Goal: Task Accomplishment & Management: Complete application form

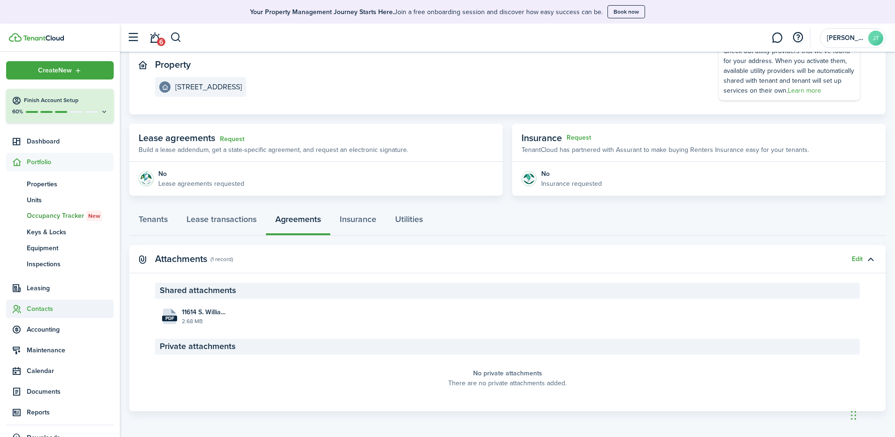
click at [39, 309] on span "Contacts" at bounding box center [70, 309] width 87 height 10
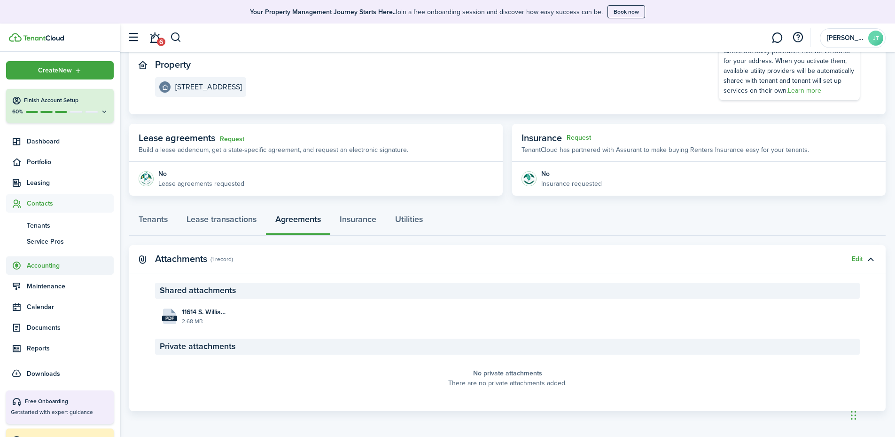
click at [42, 265] on span "Accounting" at bounding box center [70, 265] width 87 height 10
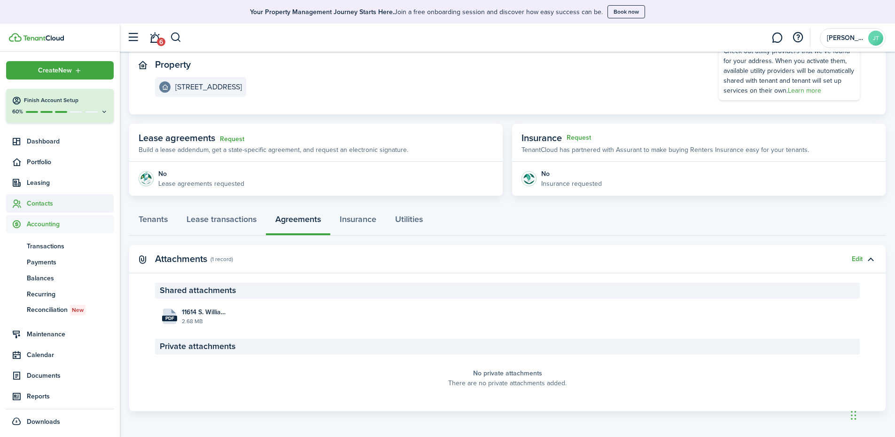
click at [39, 201] on span "Contacts" at bounding box center [70, 203] width 87 height 10
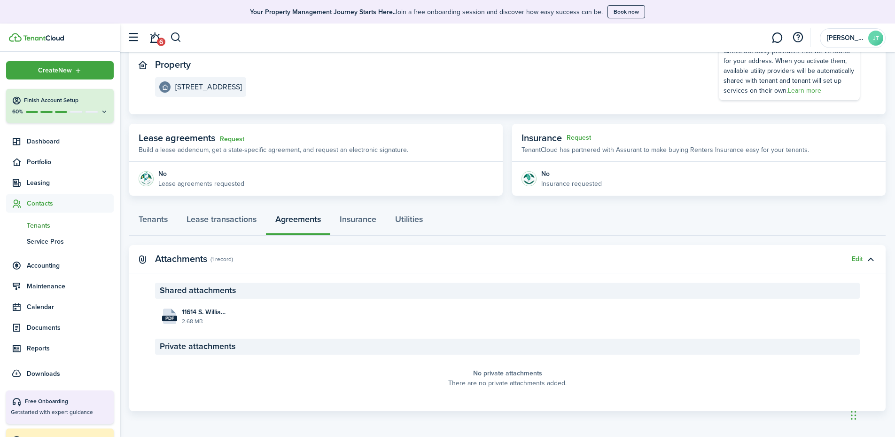
click at [45, 225] on span "Tenants" at bounding box center [70, 225] width 87 height 10
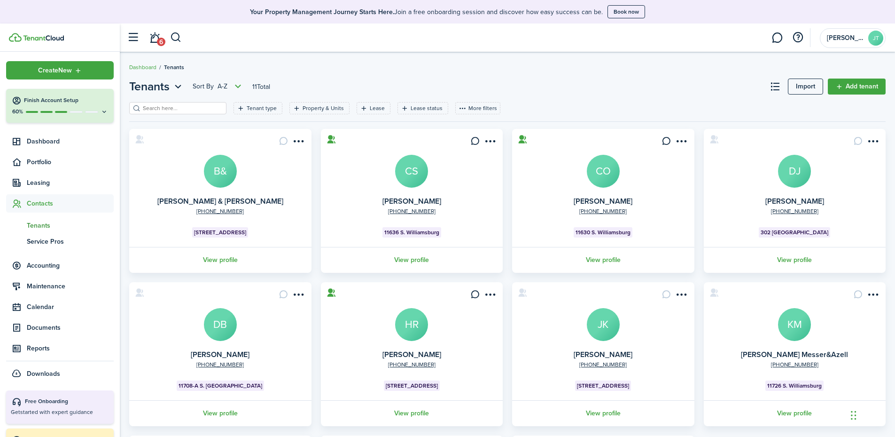
click at [172, 102] on header-page "Tenants Sort by A-Z 11 Total Import Add tenant" at bounding box center [507, 90] width 757 height 24
click at [195, 107] on input "search" at bounding box center [182, 108] width 83 height 9
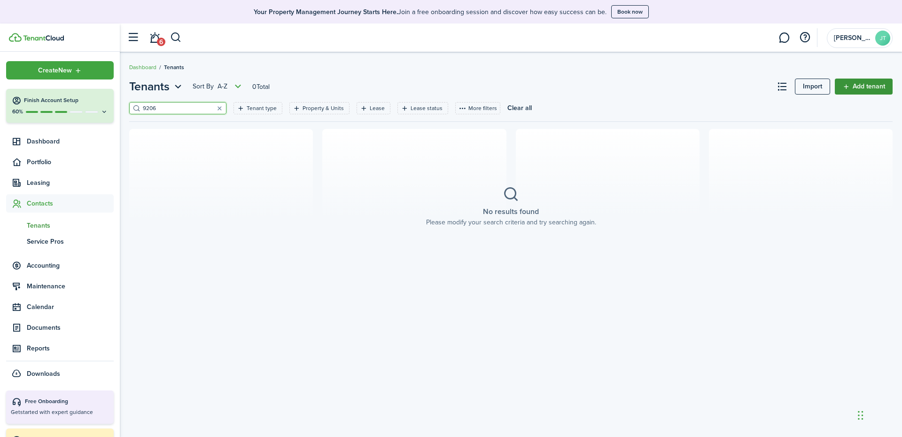
type input "9206"
click at [870, 86] on link "Add tenant" at bounding box center [864, 86] width 58 height 16
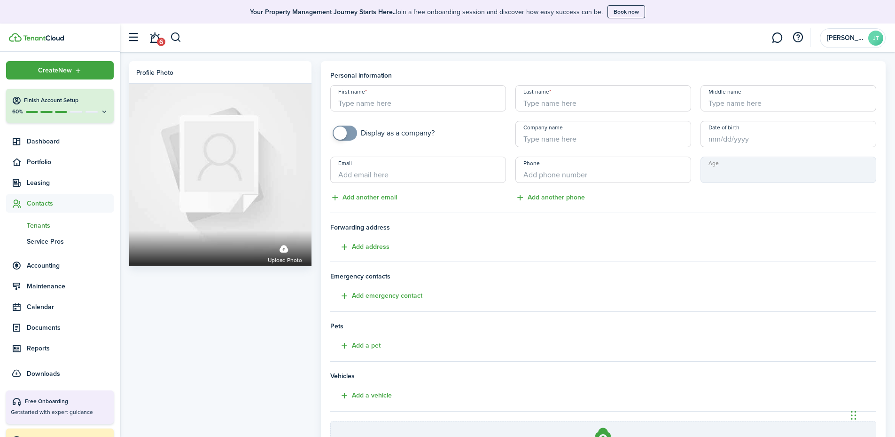
click at [447, 97] on input "First name" at bounding box center [418, 98] width 176 height 26
type input "s"
type input "SEYAN"
type input "[PERSON_NAME]"
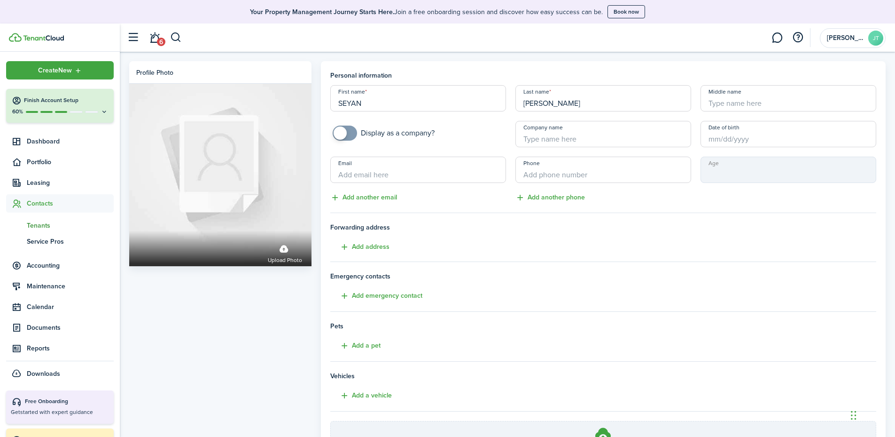
click at [373, 172] on input "Email" at bounding box center [418, 170] width 176 height 26
paste input "[EMAIL_ADDRESS][DOMAIN_NAME]"
type input "[EMAIL_ADDRESS][DOMAIN_NAME]"
click at [549, 174] on input "+1" at bounding box center [604, 170] width 176 height 26
type input "[PHONE_NUMBER]"
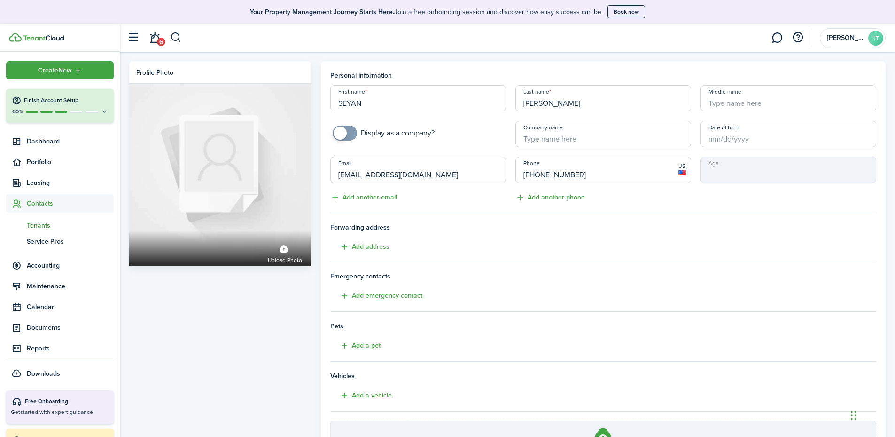
click at [746, 102] on input "Middle name" at bounding box center [789, 98] width 176 height 26
type input "S"
click at [381, 249] on button "Add address" at bounding box center [359, 247] width 59 height 11
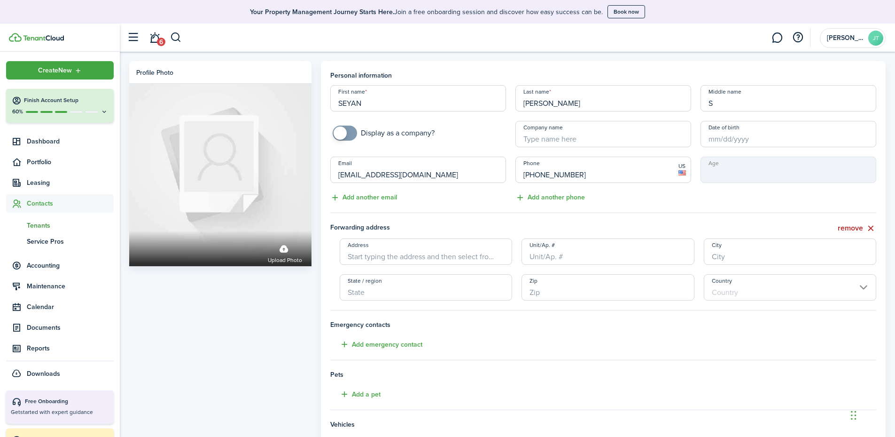
click at [405, 261] on input "Address" at bounding box center [426, 251] width 173 height 26
click at [406, 272] on span "[STREET_ADDRESS]" at bounding box center [384, 272] width 59 height 10
type input "[STREET_ADDRESS]"
type input "[GEOGRAPHIC_DATA]"
type input "TN"
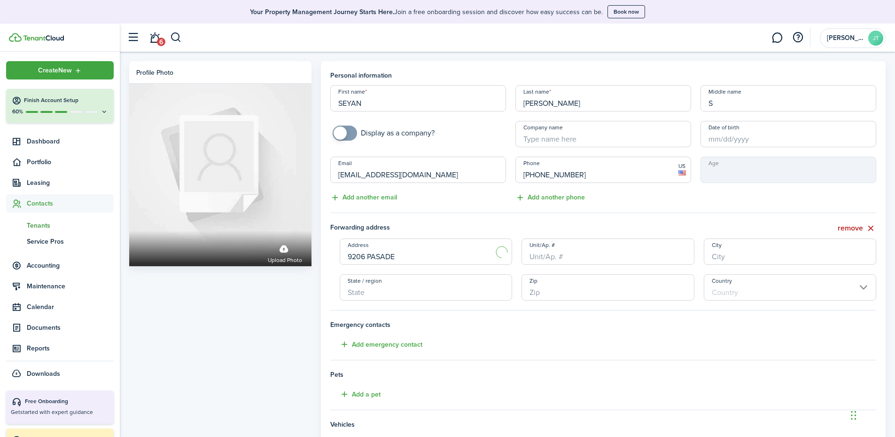
type input "37922"
type input "[GEOGRAPHIC_DATA]"
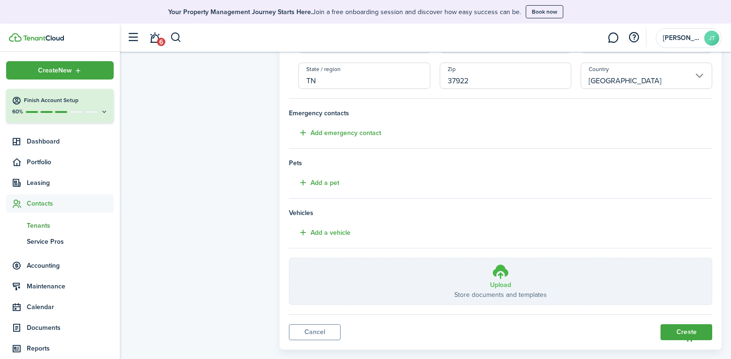
scroll to position [228, 0]
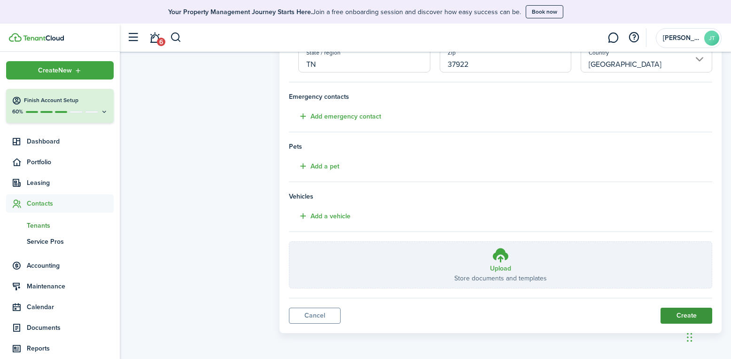
click at [678, 317] on button "Create" at bounding box center [687, 315] width 52 height 16
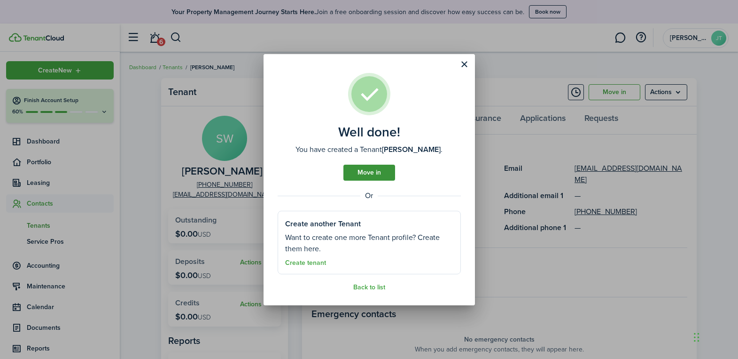
click at [364, 170] on link "Move in" at bounding box center [370, 173] width 52 height 16
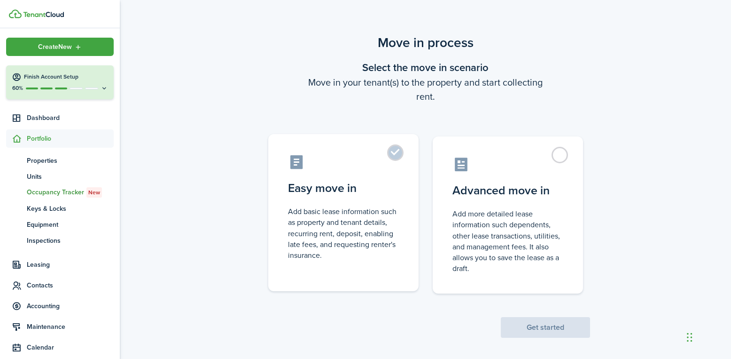
click at [353, 232] on control-radio-card-description "Add basic lease information such as property and tenant details, recurring rent…" at bounding box center [343, 233] width 111 height 55
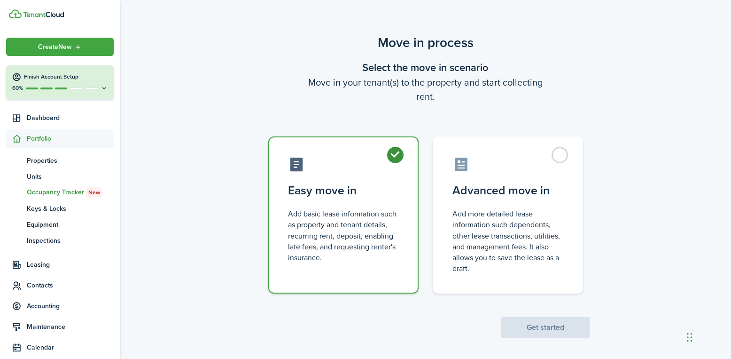
radio input "true"
click at [553, 330] on button "Get started" at bounding box center [545, 327] width 89 height 21
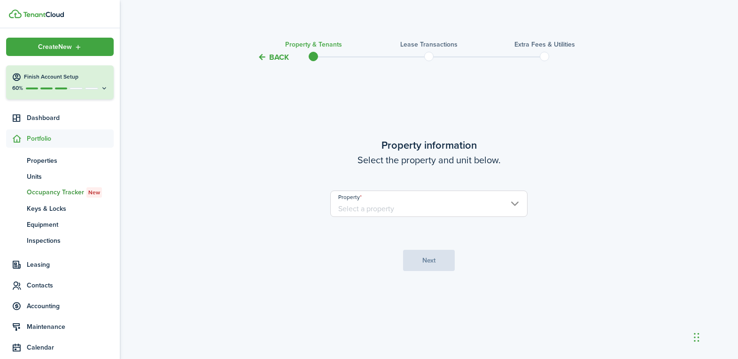
click at [396, 207] on input "Property" at bounding box center [428, 203] width 197 height 26
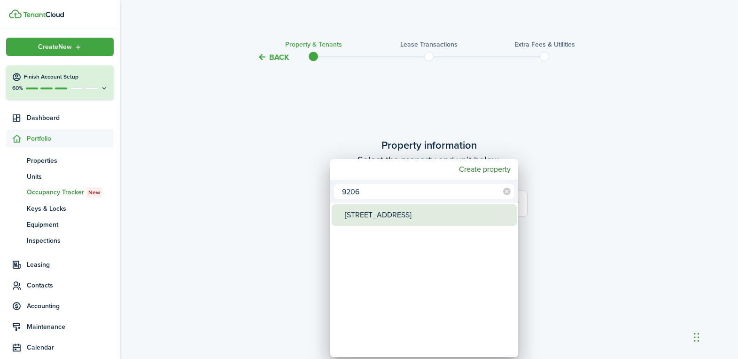
type input "9206"
click at [403, 219] on div "[STREET_ADDRESS]" at bounding box center [428, 215] width 166 height 22
type input "[STREET_ADDRESS]"
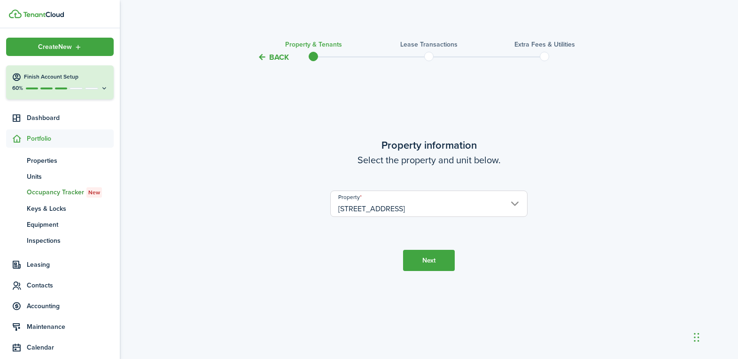
click at [434, 258] on button "Next" at bounding box center [429, 260] width 52 height 21
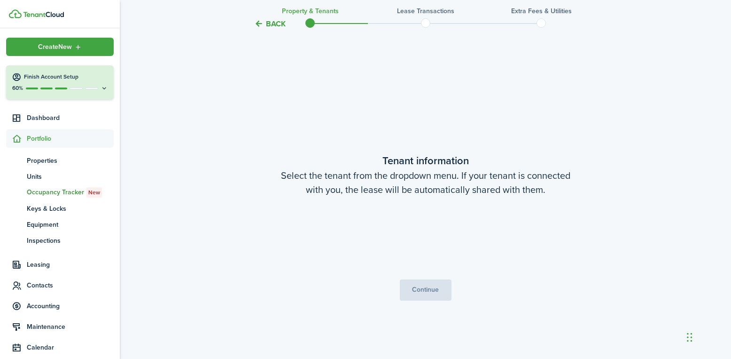
scroll to position [296, 0]
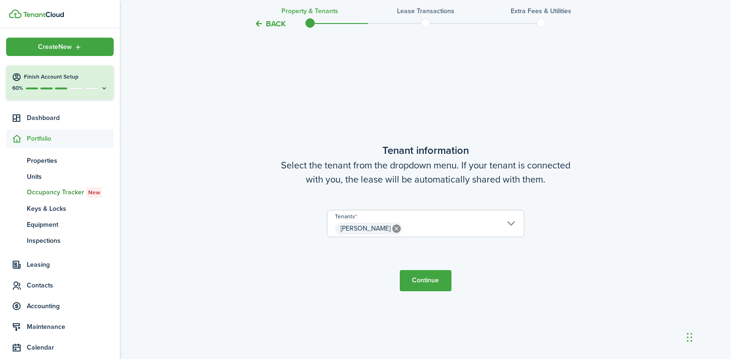
click at [430, 286] on button "Continue" at bounding box center [426, 280] width 52 height 21
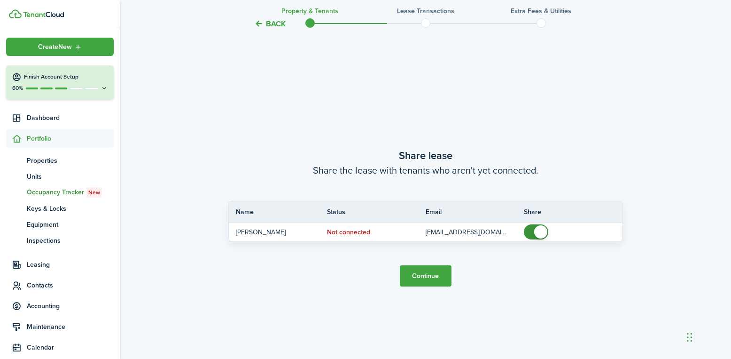
scroll to position [654, 0]
click at [423, 276] on button "Continue" at bounding box center [426, 275] width 52 height 21
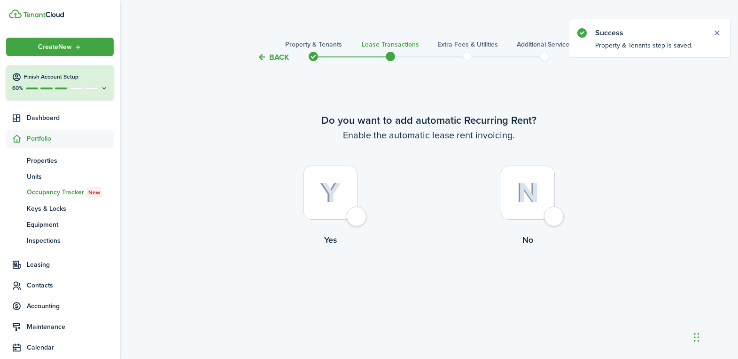
click at [348, 212] on div at bounding box center [331, 192] width 54 height 54
radio input "true"
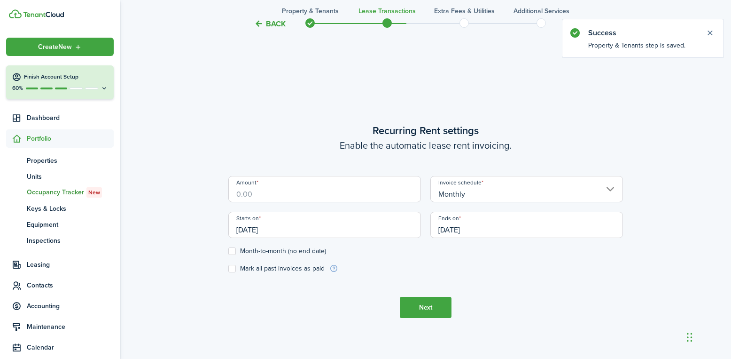
scroll to position [296, 0]
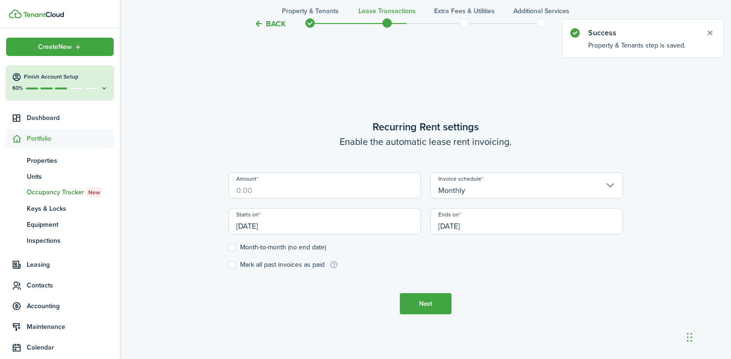
click at [291, 188] on input "Amount" at bounding box center [324, 185] width 193 height 26
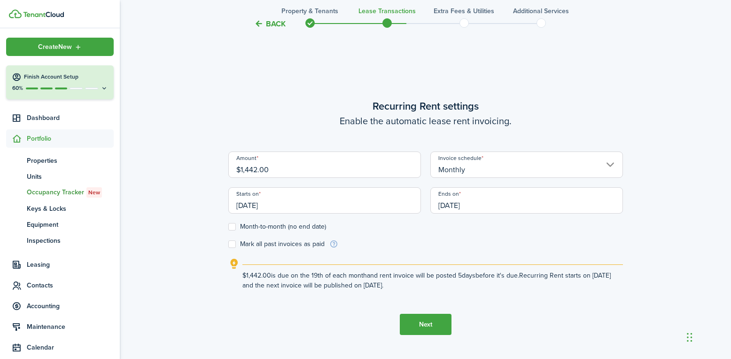
click at [292, 204] on input "[DATE]" at bounding box center [324, 200] width 193 height 26
type input "$1,442.00"
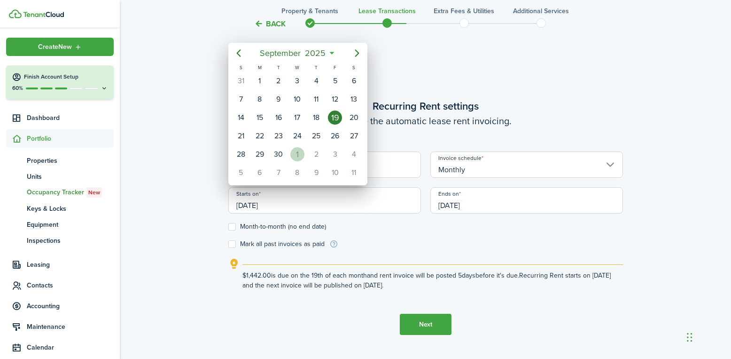
click at [302, 153] on div "1" at bounding box center [297, 154] width 14 height 14
type input "[DATE]"
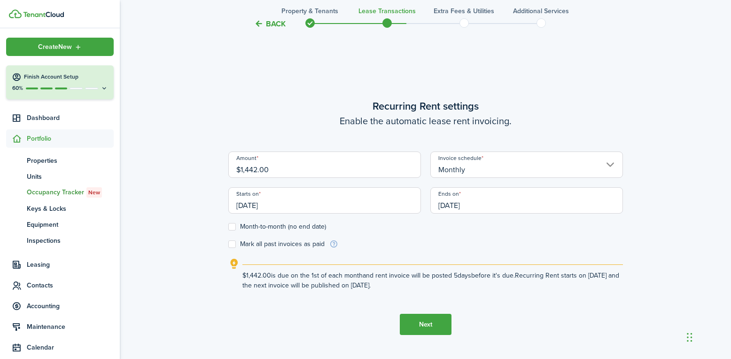
scroll to position [0, 0]
click at [230, 225] on label "Month-to-month (no end date)" at bounding box center [277, 227] width 98 height 8
click at [228, 227] on input "Month-to-month (no end date)" at bounding box center [228, 227] width 0 height 0
checkbox input "true"
click at [429, 322] on button "Next" at bounding box center [426, 323] width 52 height 21
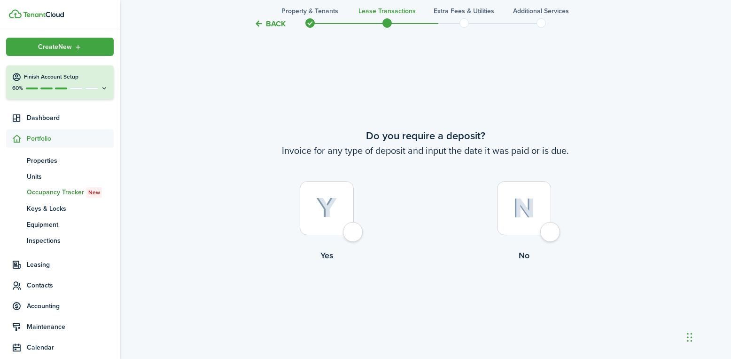
scroll to position [654, 0]
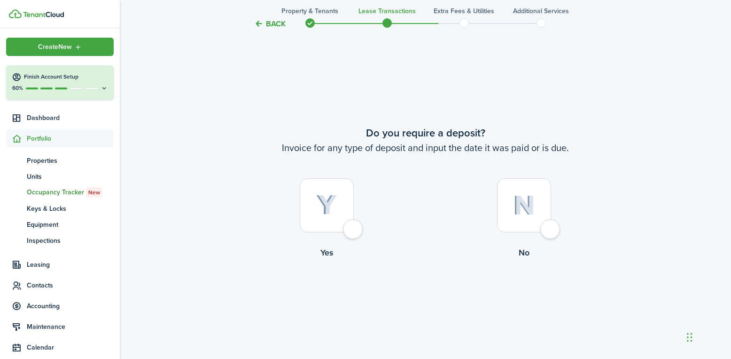
click at [551, 228] on div at bounding box center [524, 205] width 54 height 54
radio input "true"
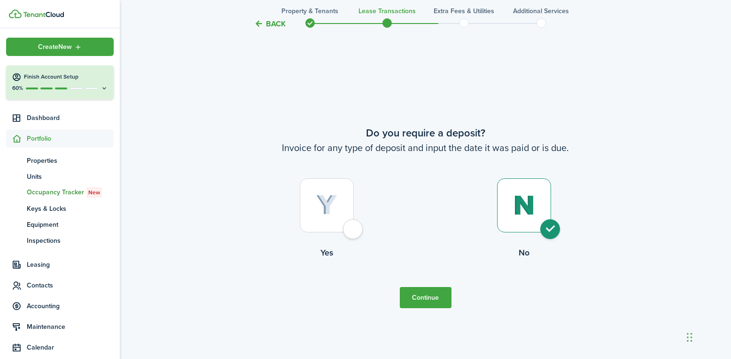
click at [430, 293] on button "Continue" at bounding box center [426, 297] width 52 height 21
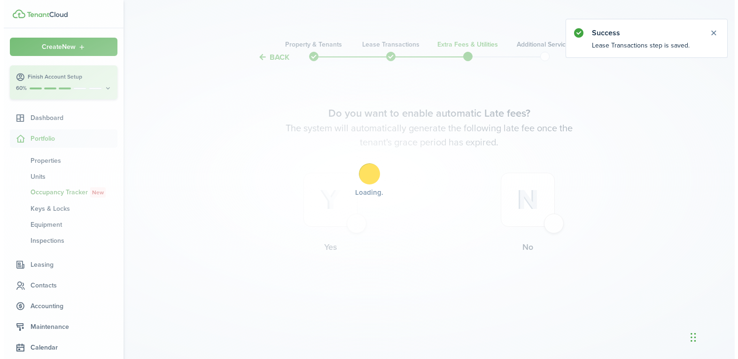
scroll to position [0, 0]
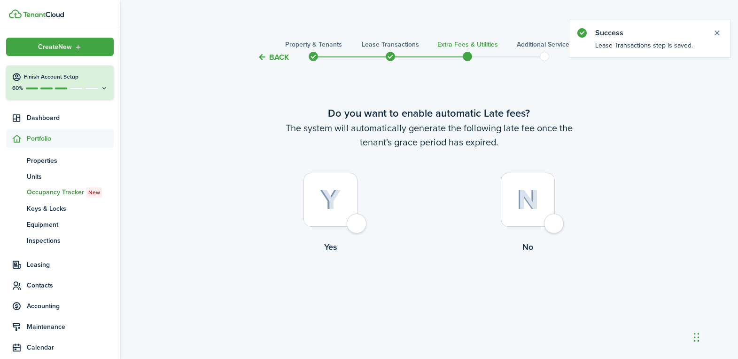
click at [358, 222] on div at bounding box center [331, 199] width 54 height 54
radio input "true"
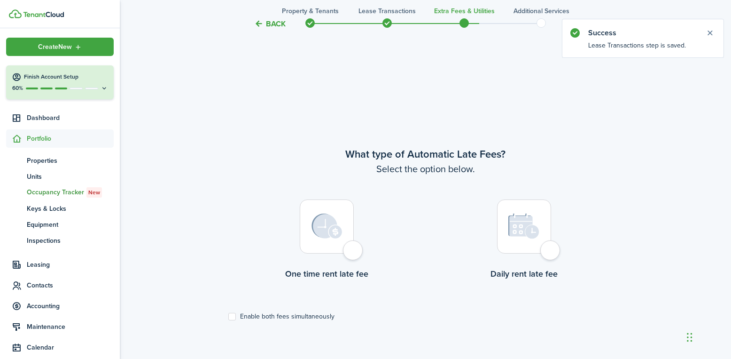
scroll to position [296, 0]
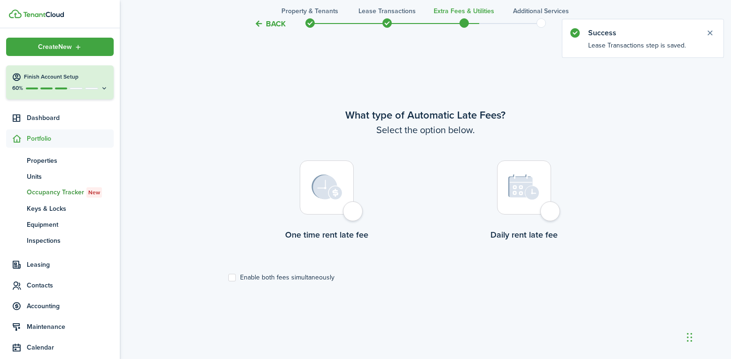
click at [354, 211] on div at bounding box center [327, 187] width 54 height 54
radio input "true"
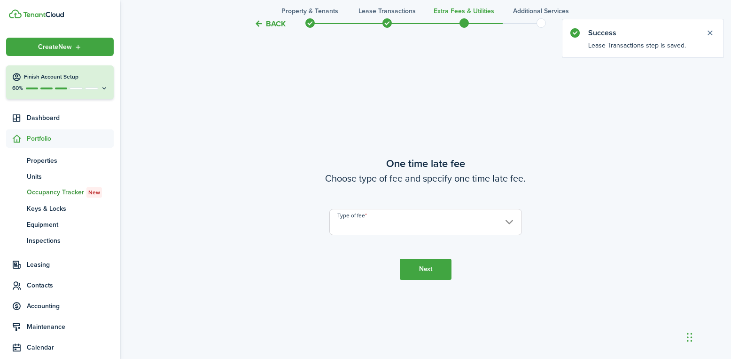
scroll to position [654, 0]
click at [358, 220] on input "Type of fee" at bounding box center [425, 221] width 193 height 26
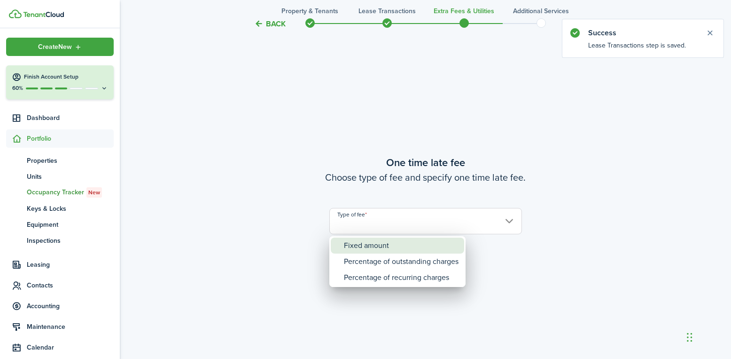
click at [360, 244] on div "Fixed amount" at bounding box center [401, 245] width 115 height 16
type input "Fixed amount"
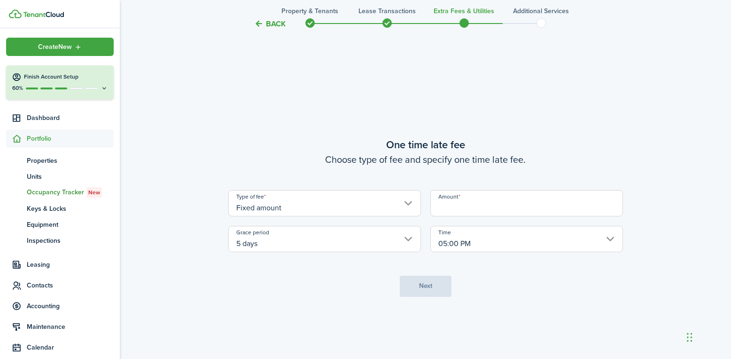
click at [452, 206] on input "Amount" at bounding box center [527, 203] width 193 height 26
type input "$25.00"
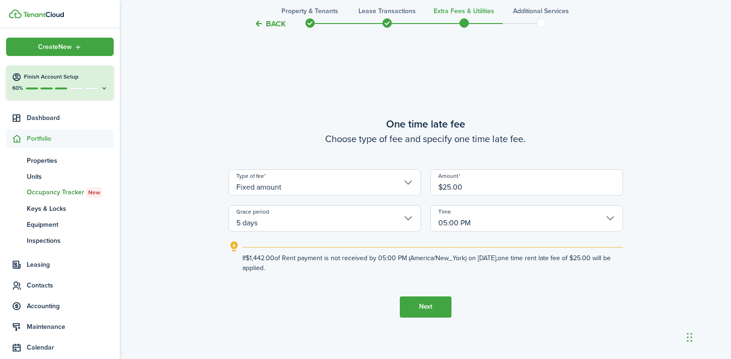
click at [421, 306] on button "Next" at bounding box center [426, 306] width 52 height 21
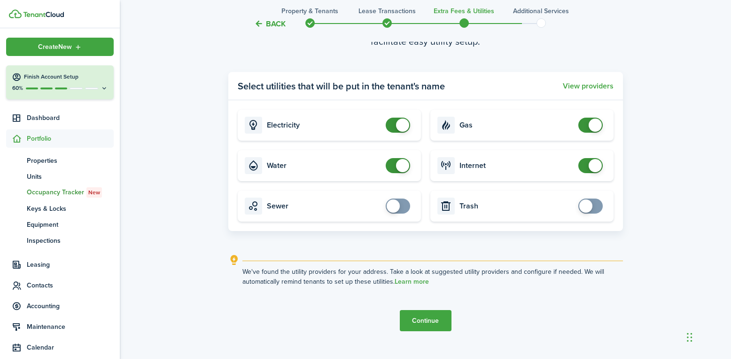
scroll to position [1095, 0]
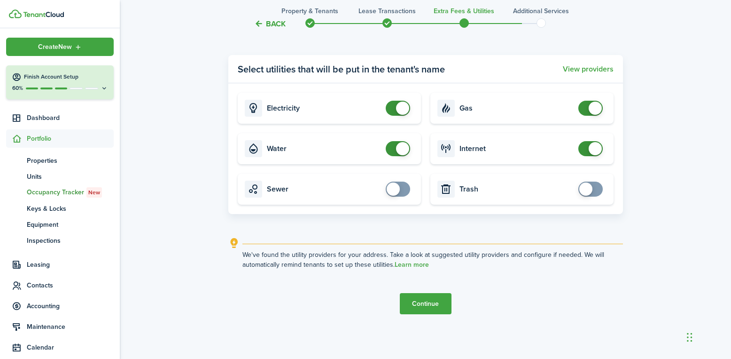
click at [416, 305] on button "Continue" at bounding box center [426, 303] width 52 height 21
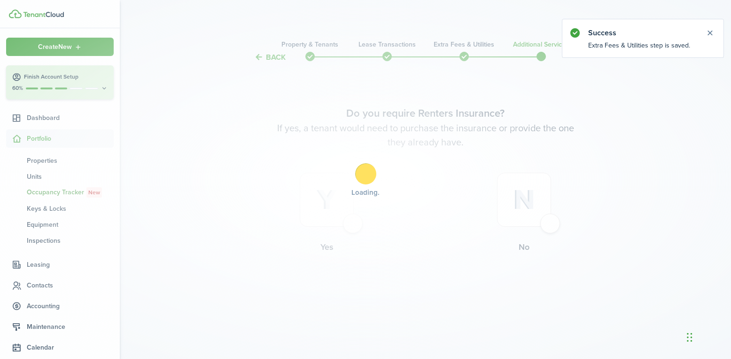
scroll to position [0, 0]
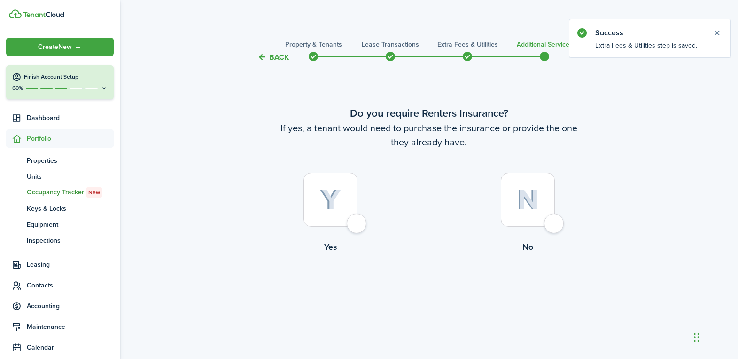
click at [549, 227] on div at bounding box center [528, 199] width 54 height 54
radio input "true"
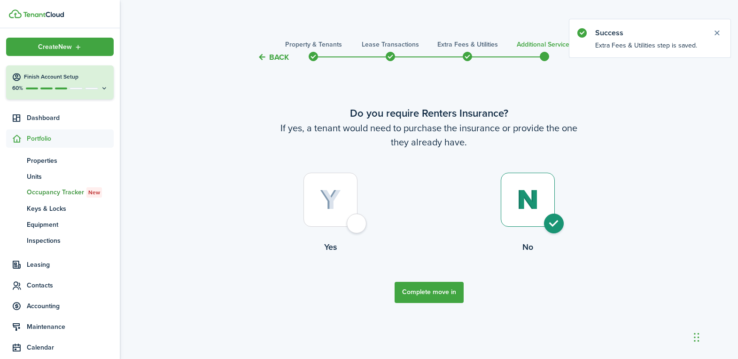
click at [425, 291] on button "Complete move in" at bounding box center [429, 292] width 69 height 21
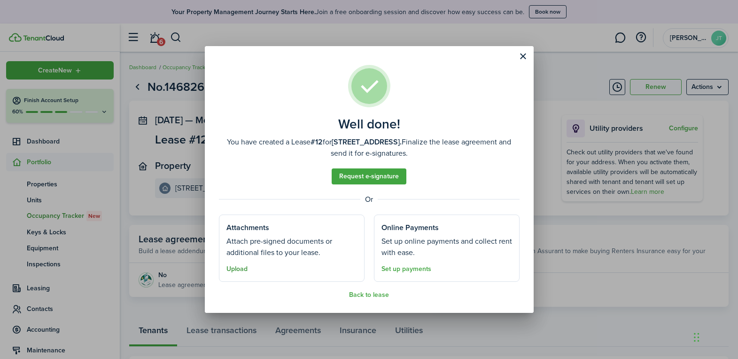
click at [235, 267] on button "Upload" at bounding box center [237, 269] width 21 height 8
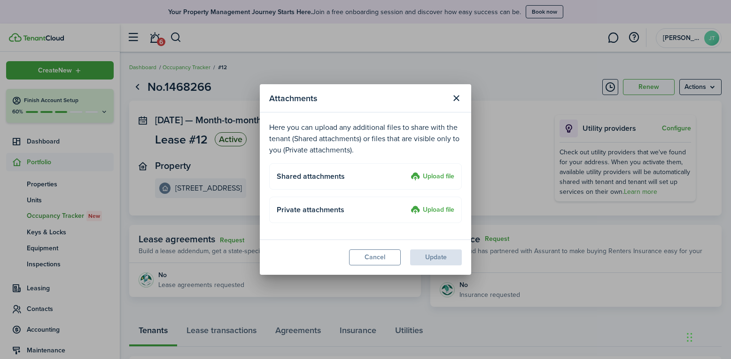
click at [423, 175] on label "Upload file" at bounding box center [433, 176] width 44 height 11
click at [408, 171] on input "Upload file" at bounding box center [408, 171] width 0 height 0
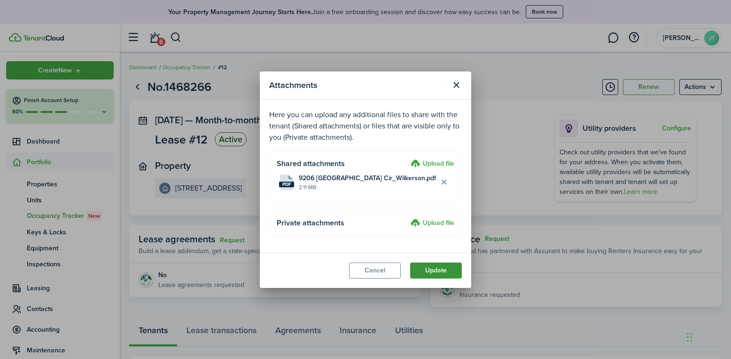
click at [436, 272] on button "Update" at bounding box center [436, 270] width 52 height 16
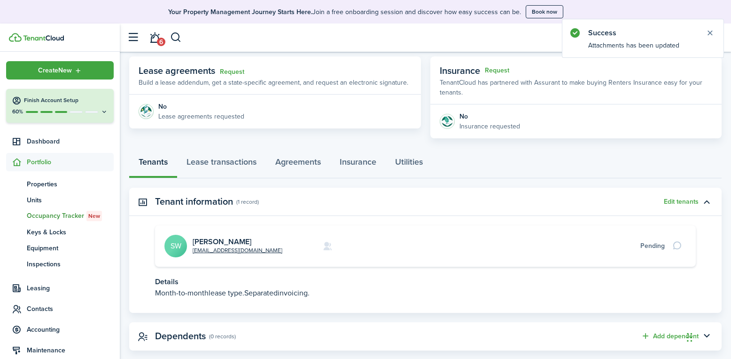
scroll to position [186, 0]
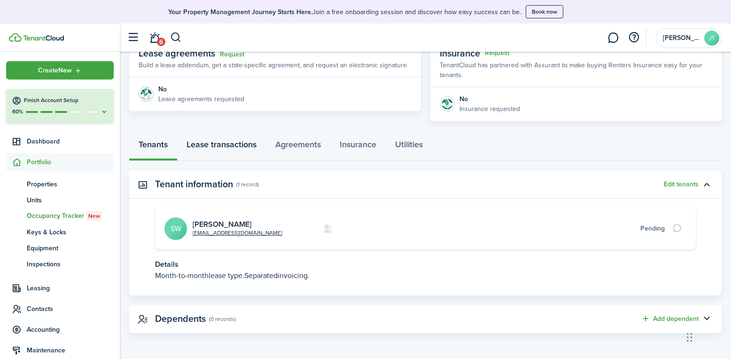
click at [214, 143] on link "Lease transactions" at bounding box center [221, 147] width 89 height 28
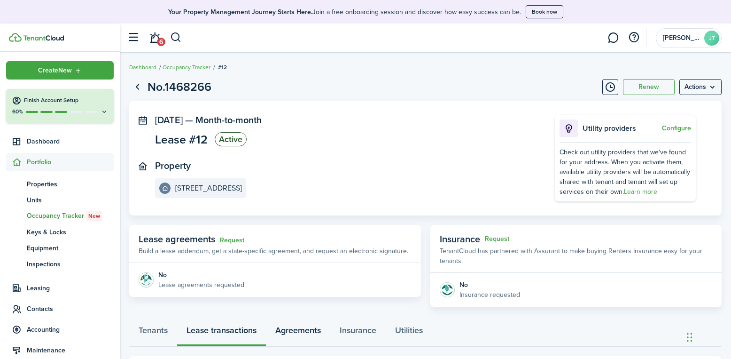
click at [298, 331] on link "Agreements" at bounding box center [298, 332] width 64 height 28
click at [221, 327] on link "Lease transactions" at bounding box center [221, 332] width 89 height 28
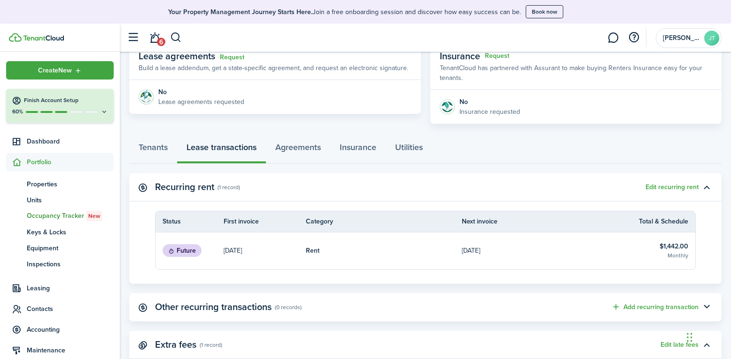
scroll to position [170, 0]
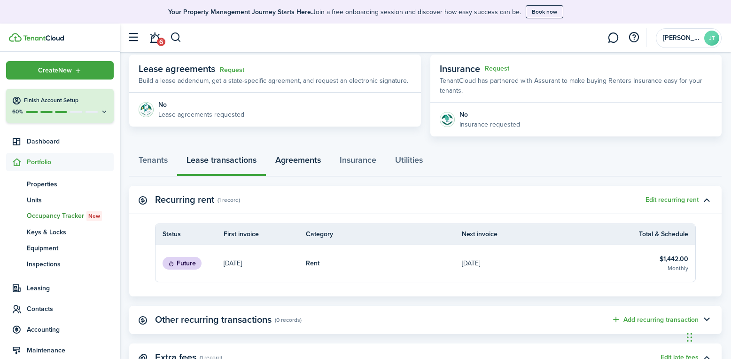
click at [296, 159] on link "Agreements" at bounding box center [298, 162] width 64 height 28
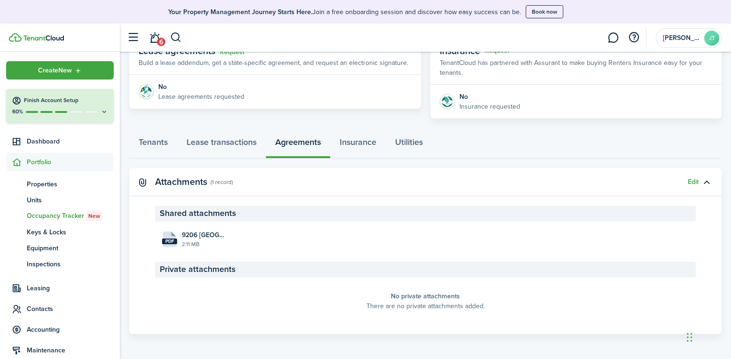
scroll to position [189, 0]
click at [690, 183] on button "Edit" at bounding box center [693, 181] width 11 height 8
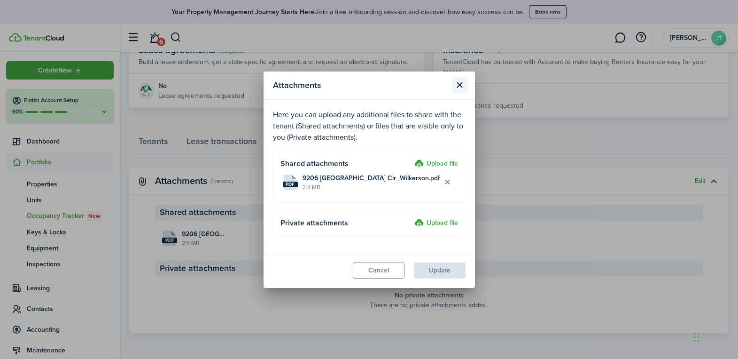
click at [462, 79] on button "Close modal" at bounding box center [460, 85] width 16 height 16
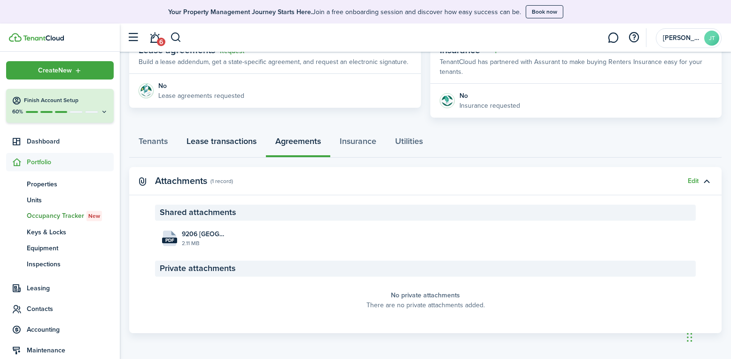
click at [231, 137] on link "Lease transactions" at bounding box center [221, 143] width 89 height 28
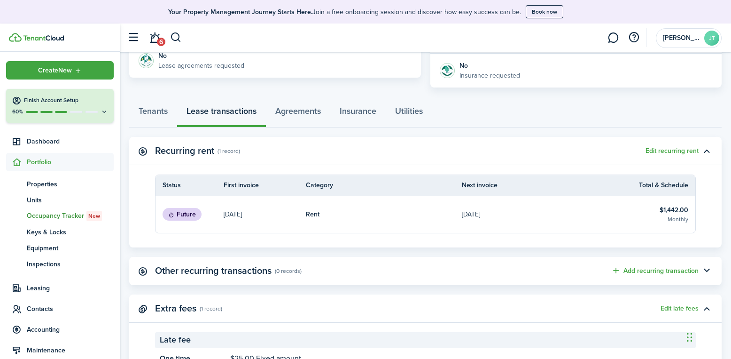
scroll to position [264, 0]
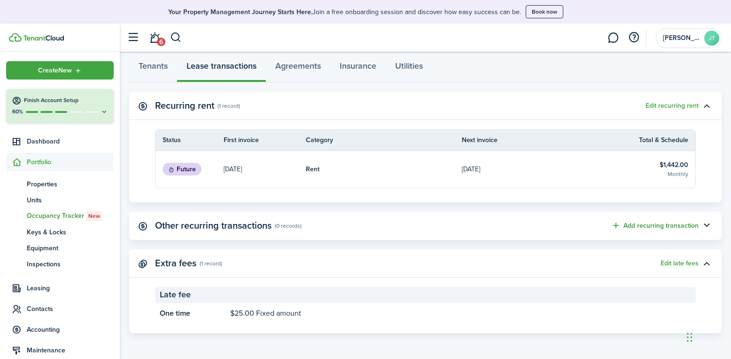
click at [644, 222] on button "Add recurring transaction" at bounding box center [654, 225] width 87 height 11
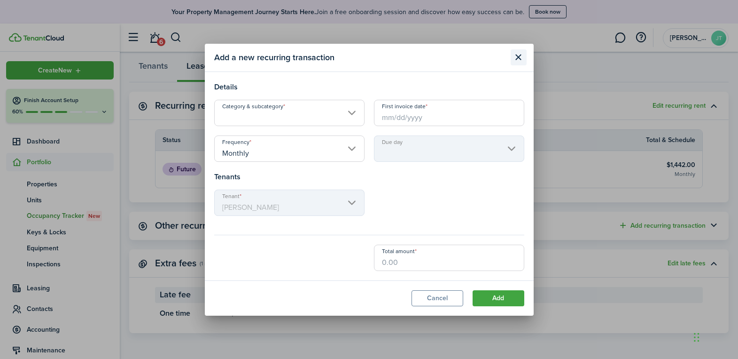
click at [518, 59] on button "Close modal" at bounding box center [519, 57] width 16 height 16
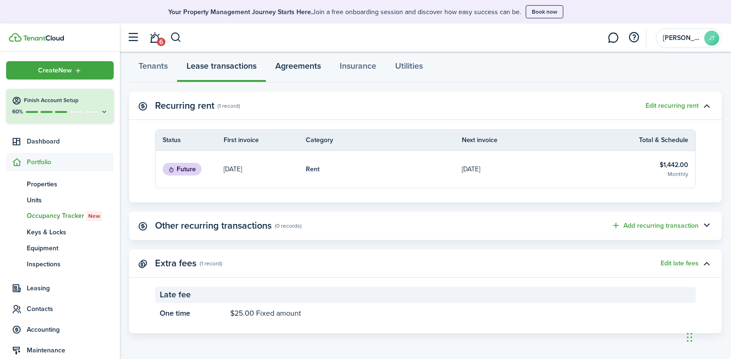
click at [304, 66] on link "Agreements" at bounding box center [298, 68] width 64 height 28
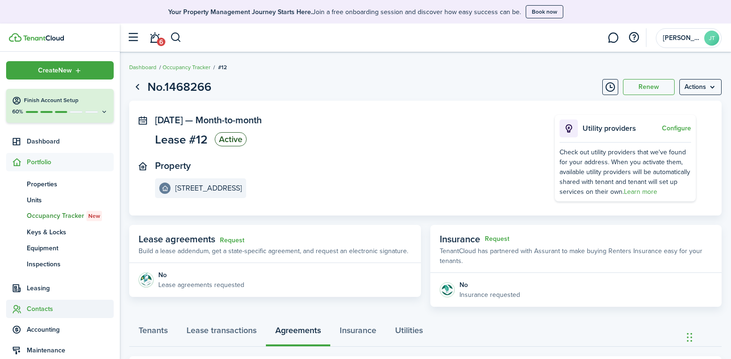
click at [43, 309] on span "Contacts" at bounding box center [70, 309] width 87 height 10
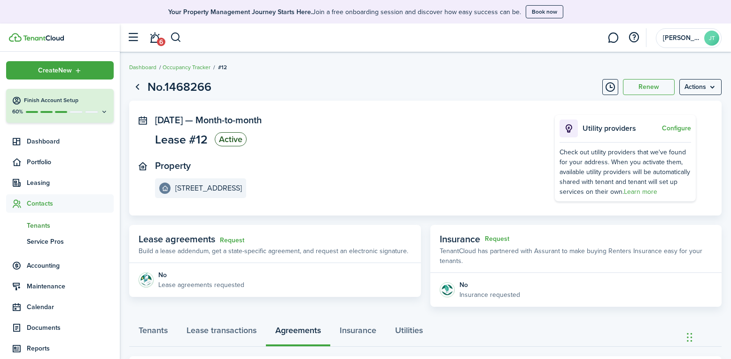
click at [42, 225] on span "Tenants" at bounding box center [70, 225] width 87 height 10
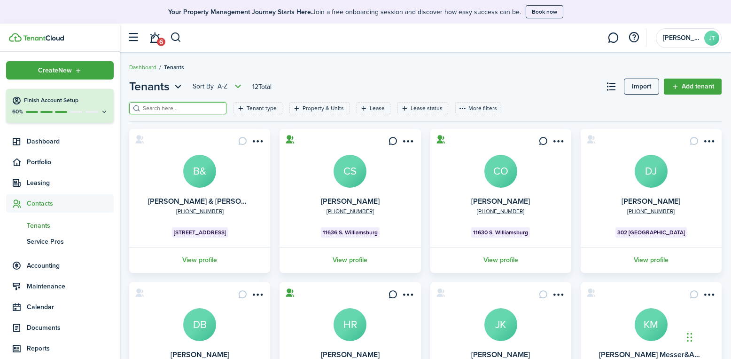
click at [190, 107] on input "search" at bounding box center [182, 108] width 83 height 9
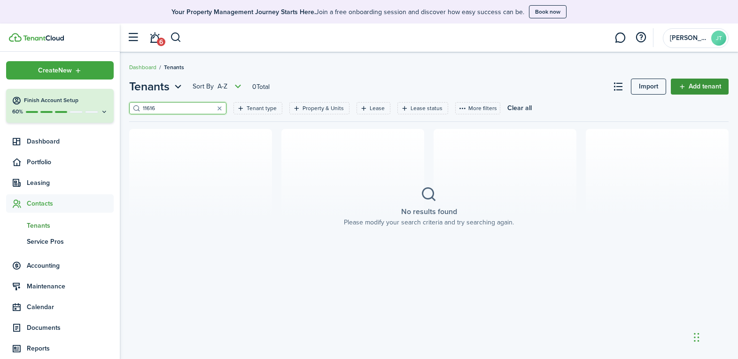
type input "11616"
click at [716, 86] on link "Add tenant" at bounding box center [700, 86] width 58 height 16
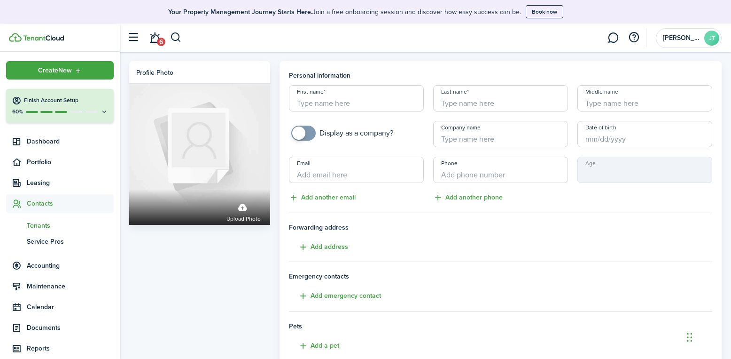
click at [397, 108] on input "First name" at bounding box center [356, 98] width 135 height 26
type input "[PERSON_NAME]"
click at [514, 172] on input "+1" at bounding box center [500, 170] width 135 height 26
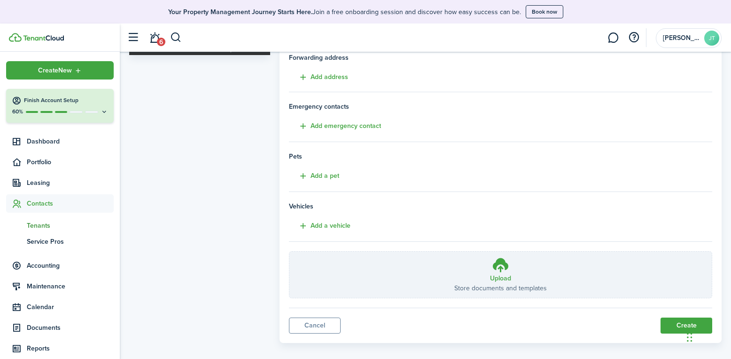
scroll to position [180, 0]
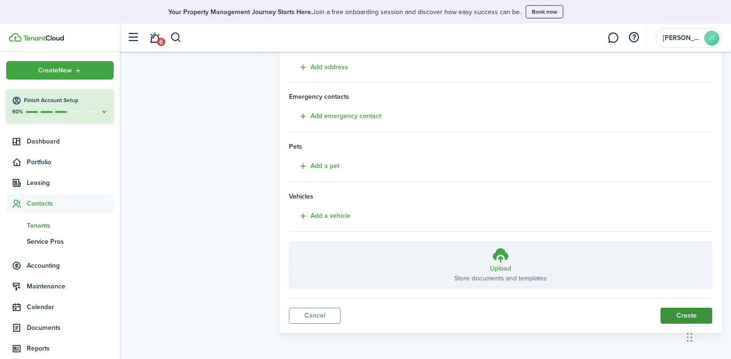
type input "[PHONE_NUMBER]"
click at [674, 313] on button "Create" at bounding box center [687, 315] width 52 height 16
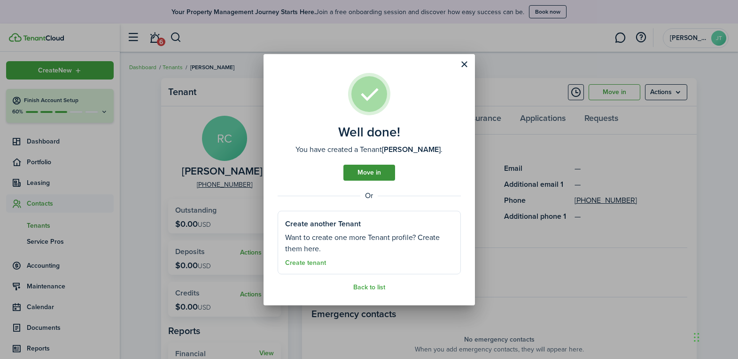
click at [373, 169] on link "Move in" at bounding box center [370, 173] width 52 height 16
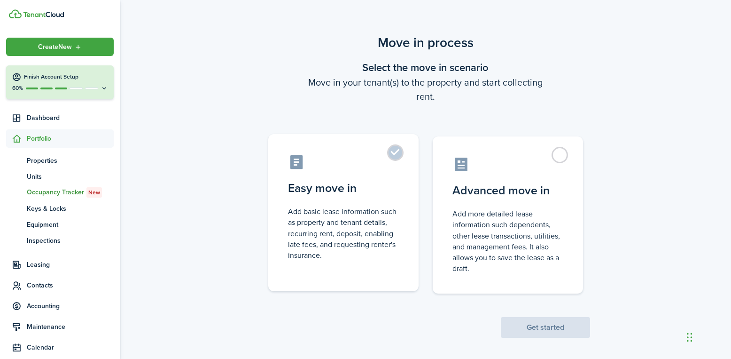
click at [343, 248] on control-radio-card-description "Add basic lease information such as property and tenant details, recurring rent…" at bounding box center [343, 233] width 111 height 55
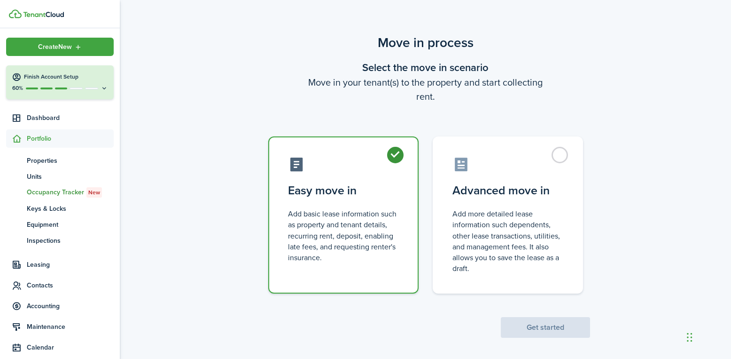
radio input "true"
click at [535, 321] on button "Get started" at bounding box center [545, 327] width 89 height 21
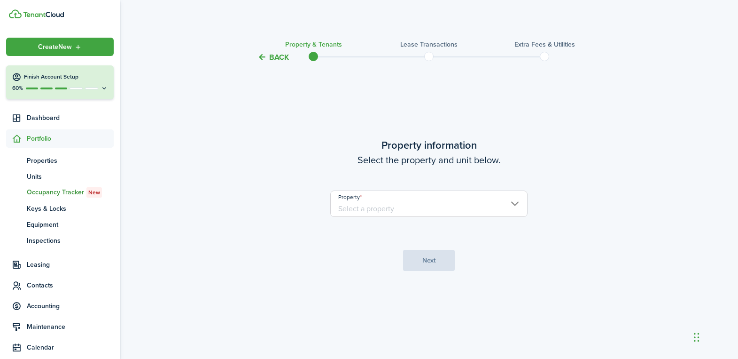
click at [419, 209] on input "Property" at bounding box center [428, 203] width 197 height 26
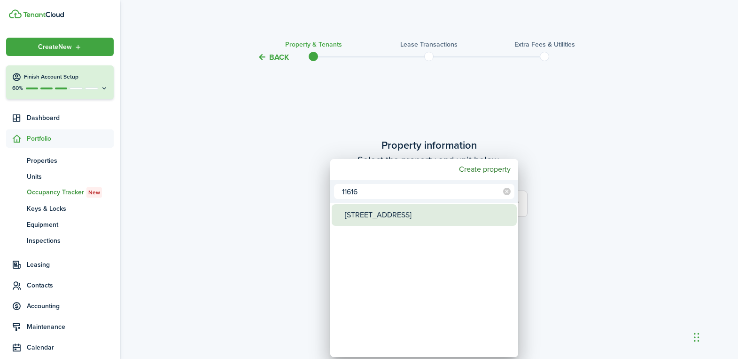
type input "11616"
click at [407, 218] on div "[STREET_ADDRESS]" at bounding box center [428, 215] width 166 height 22
type input "[STREET_ADDRESS]"
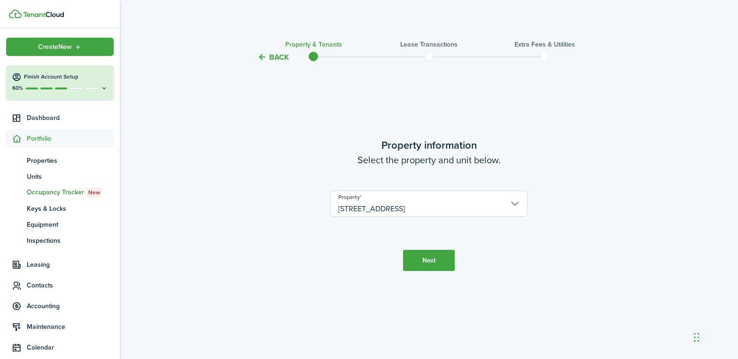
click at [426, 261] on button "Next" at bounding box center [429, 260] width 52 height 21
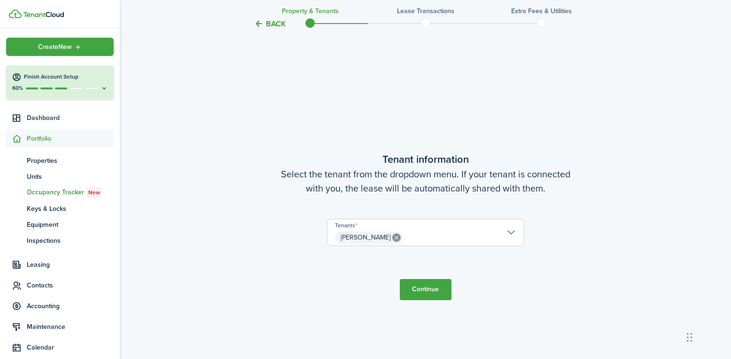
scroll to position [296, 0]
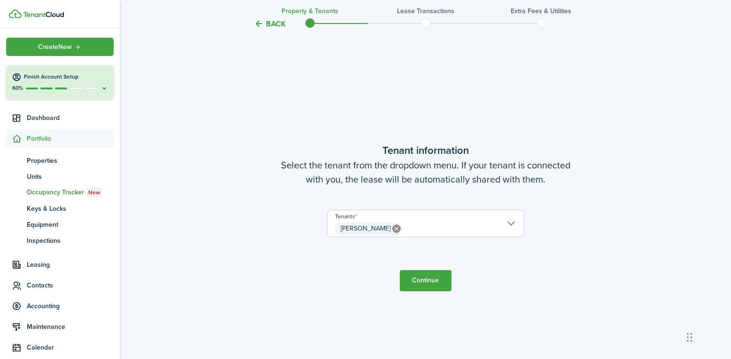
click at [428, 279] on button "Continue" at bounding box center [426, 280] width 52 height 21
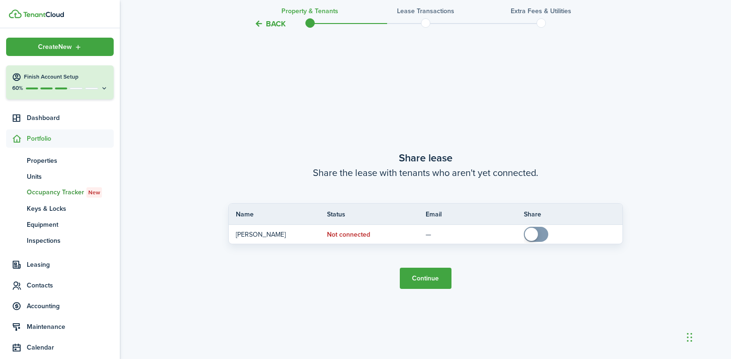
scroll to position [654, 0]
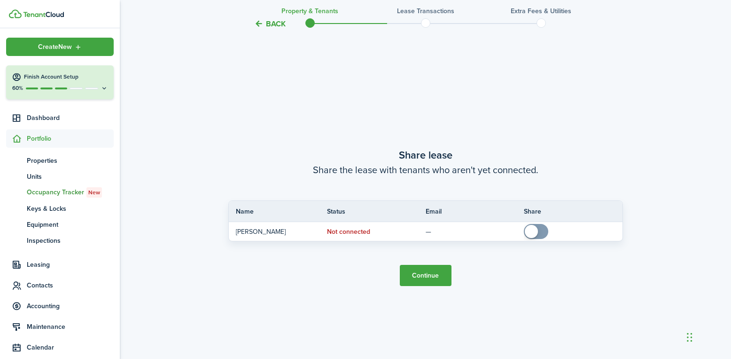
click at [428, 279] on button "Continue" at bounding box center [426, 275] width 52 height 21
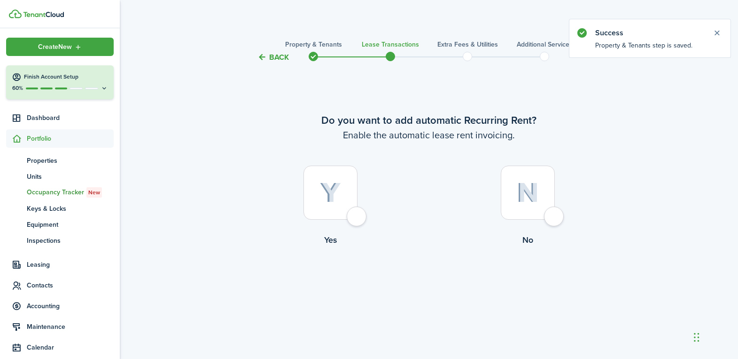
click at [355, 218] on div at bounding box center [331, 192] width 54 height 54
radio input "true"
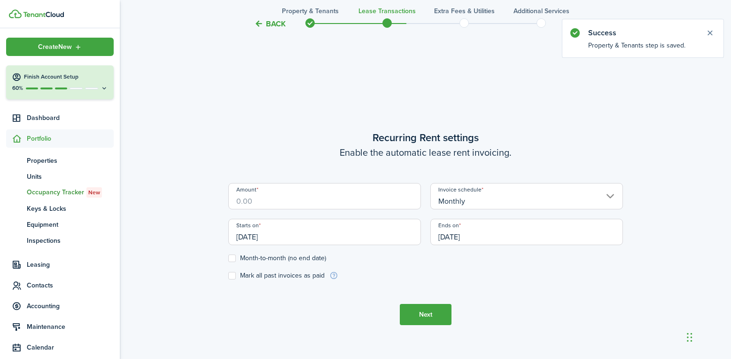
scroll to position [296, 0]
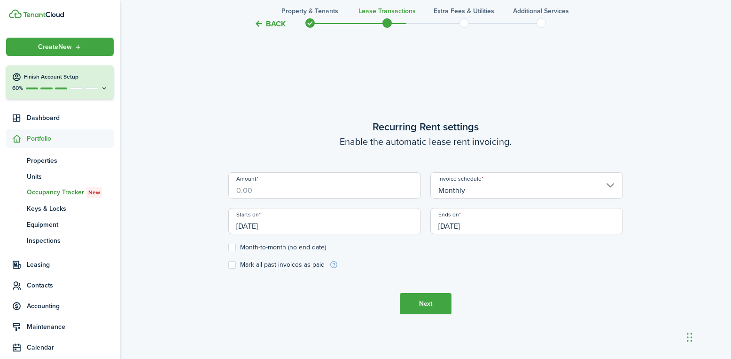
click at [326, 190] on input "Amount" at bounding box center [324, 185] width 193 height 26
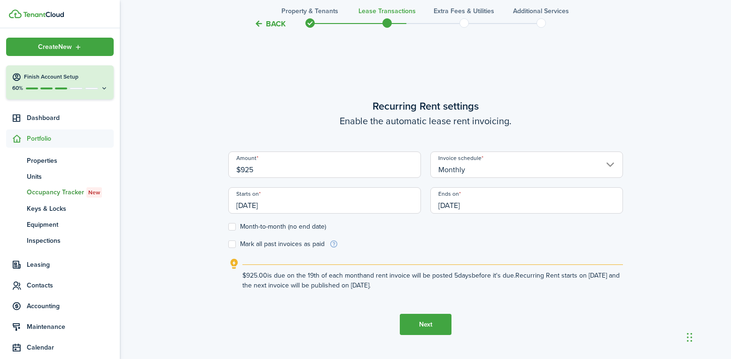
click at [287, 206] on input "[DATE]" at bounding box center [324, 200] width 193 height 26
type input "$925.00"
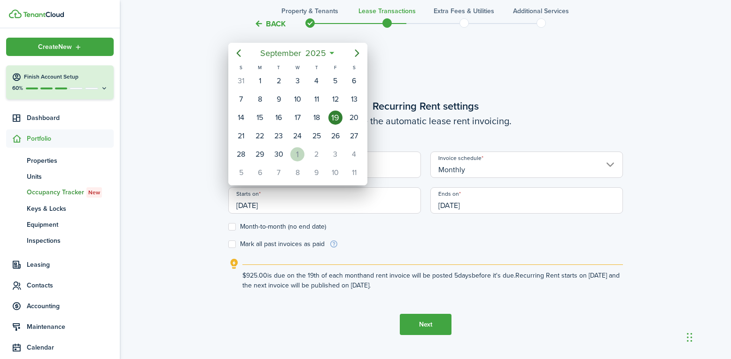
click at [299, 152] on div "1" at bounding box center [297, 154] width 14 height 14
type input "[DATE]"
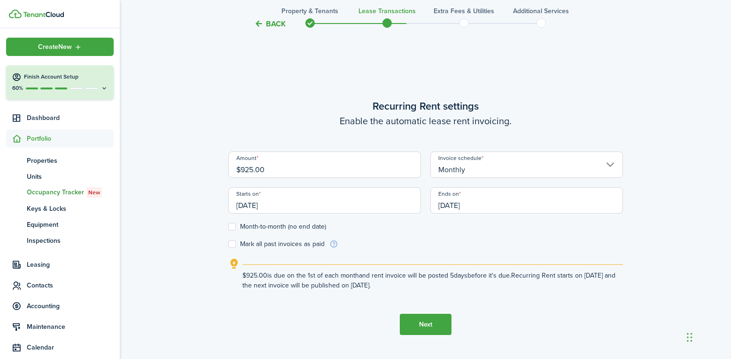
click at [490, 204] on input "[DATE]" at bounding box center [527, 200] width 193 height 26
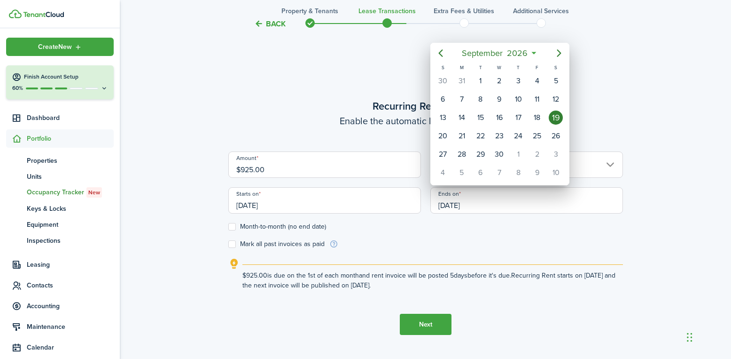
click at [523, 245] on div at bounding box center [366, 179] width 882 height 509
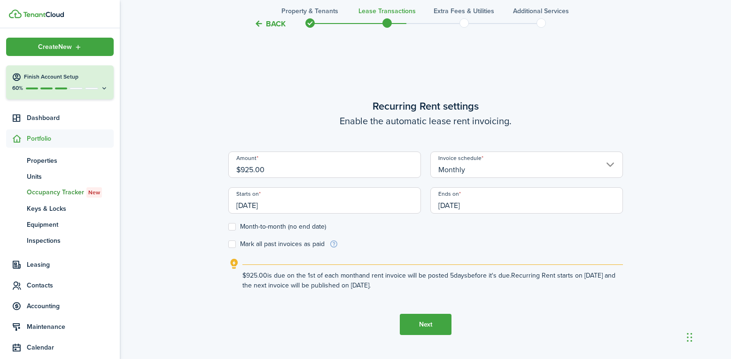
click at [558, 204] on input "[DATE]" at bounding box center [527, 200] width 193 height 26
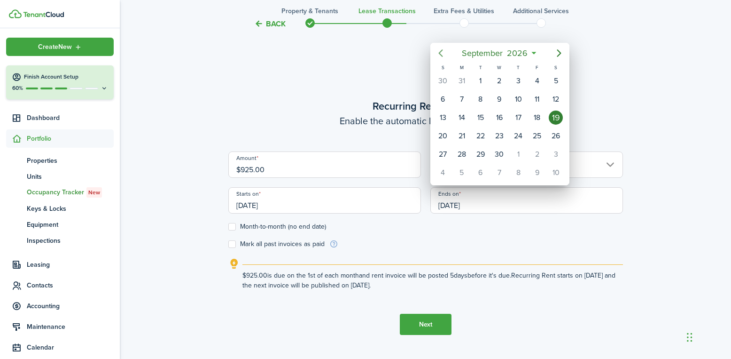
click at [443, 53] on icon "Previous page" at bounding box center [440, 52] width 11 height 11
click at [461, 174] on div "31" at bounding box center [462, 172] width 14 height 14
type input "[DATE]"
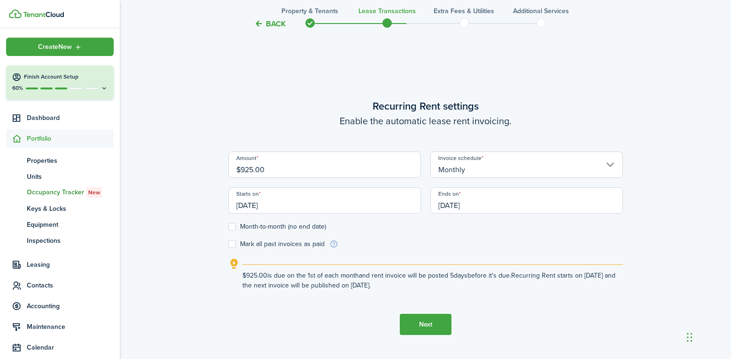
click at [426, 318] on button "Next" at bounding box center [426, 323] width 52 height 21
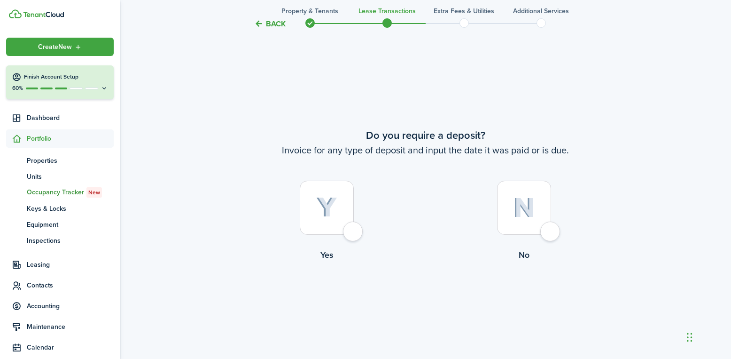
scroll to position [654, 0]
click at [538, 227] on div at bounding box center [524, 205] width 54 height 54
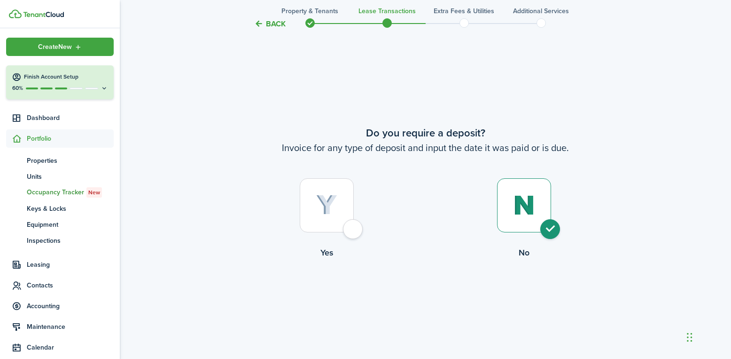
radio input "true"
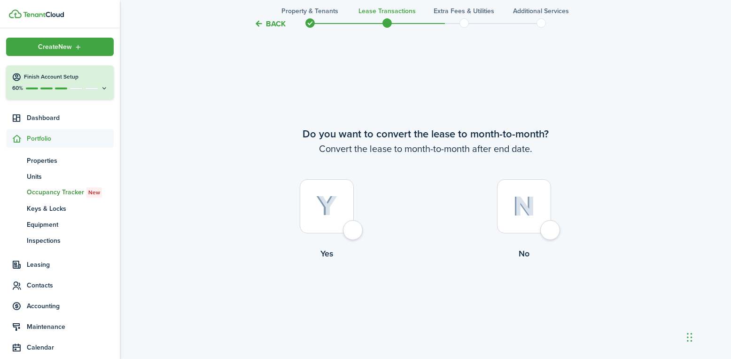
scroll to position [1013, 0]
click at [544, 224] on div at bounding box center [524, 205] width 54 height 54
radio input "true"
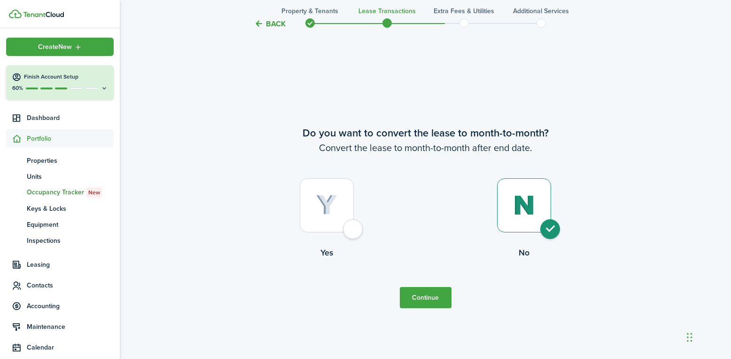
click at [428, 298] on button "Continue" at bounding box center [426, 297] width 52 height 21
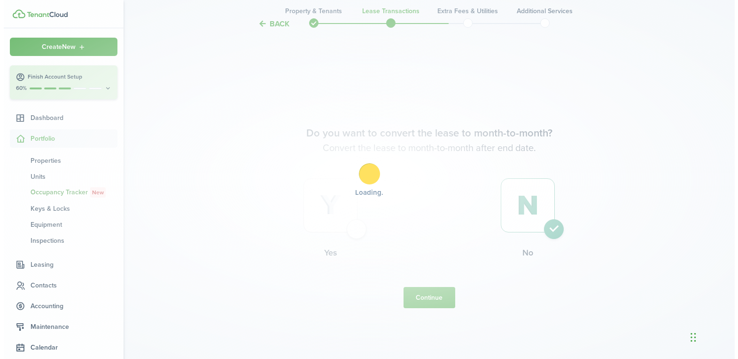
scroll to position [0, 0]
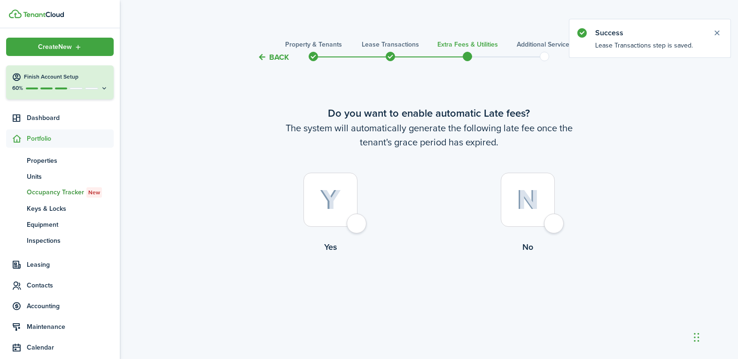
click at [350, 216] on div at bounding box center [331, 199] width 54 height 54
radio input "true"
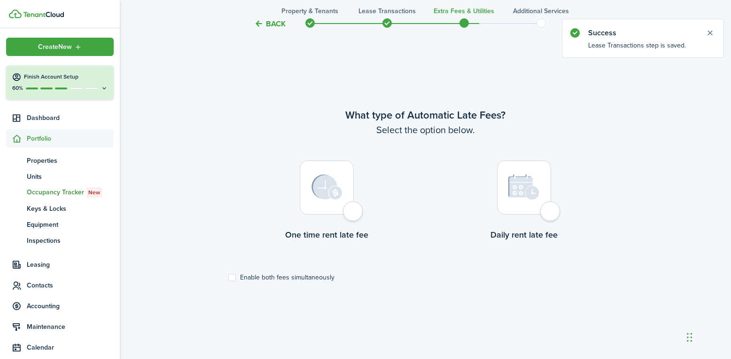
click at [353, 214] on div at bounding box center [327, 187] width 54 height 54
radio input "true"
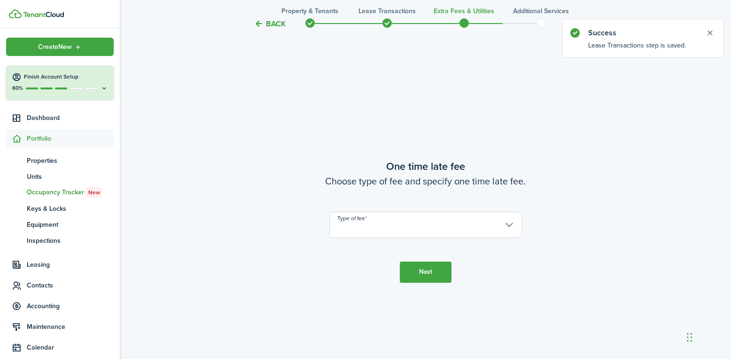
scroll to position [654, 0]
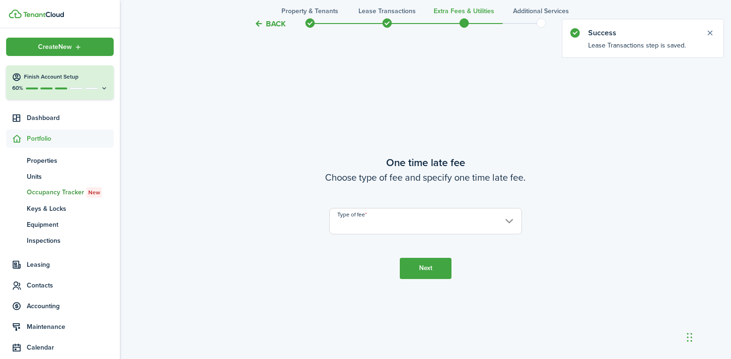
click at [411, 219] on input "Type of fee" at bounding box center [425, 221] width 193 height 26
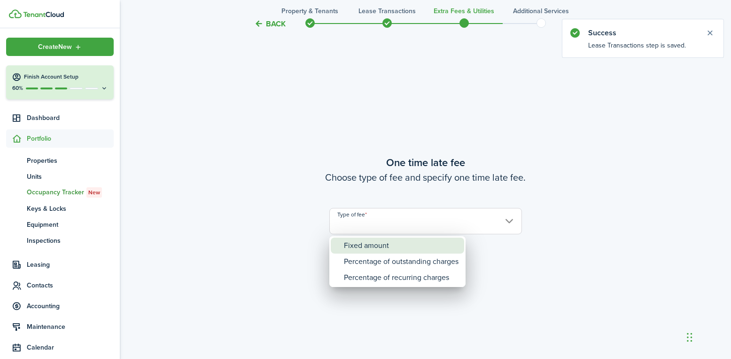
click at [387, 245] on div "Fixed amount" at bounding box center [401, 245] width 115 height 16
type input "Fixed amount"
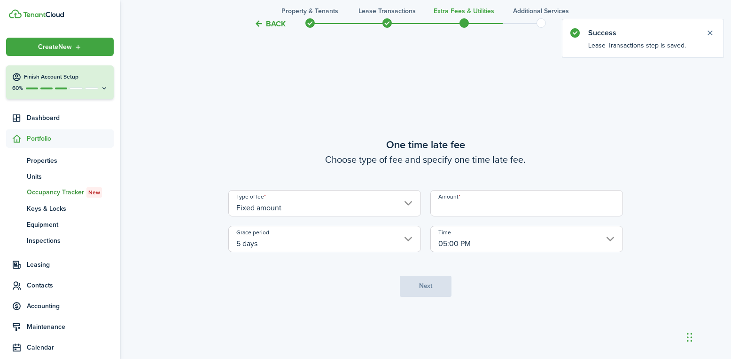
click at [460, 210] on input "Amount" at bounding box center [527, 203] width 193 height 26
type input "$25.00"
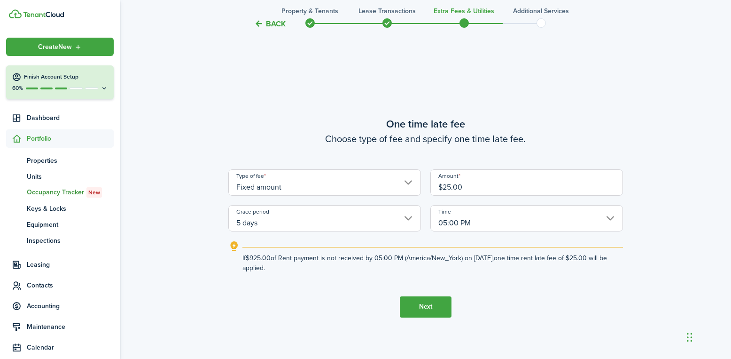
click at [423, 306] on button "Next" at bounding box center [426, 306] width 52 height 21
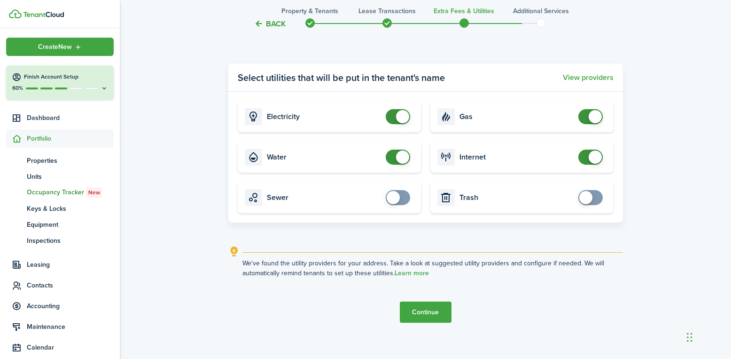
scroll to position [1095, 0]
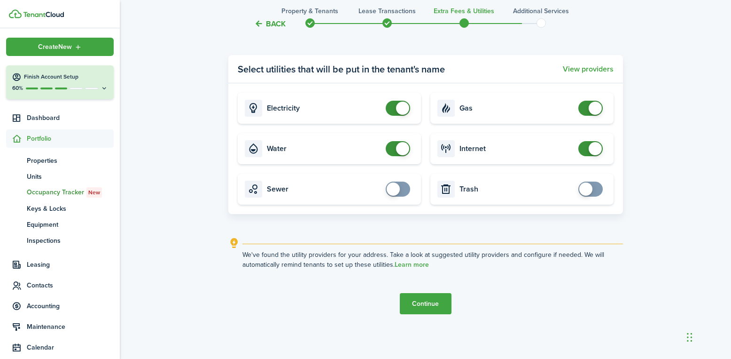
click at [415, 298] on button "Continue" at bounding box center [426, 303] width 52 height 21
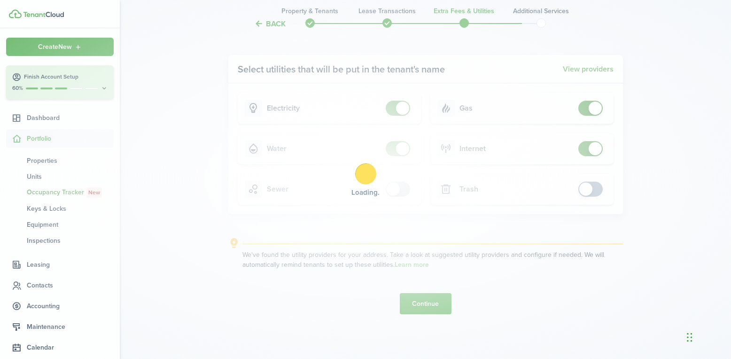
scroll to position [0, 0]
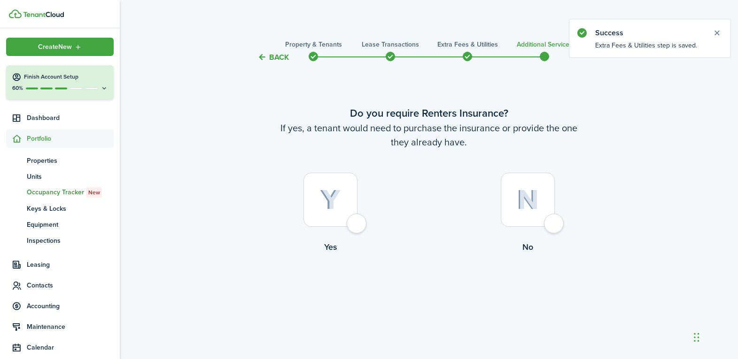
click at [554, 224] on div at bounding box center [528, 199] width 54 height 54
radio input "true"
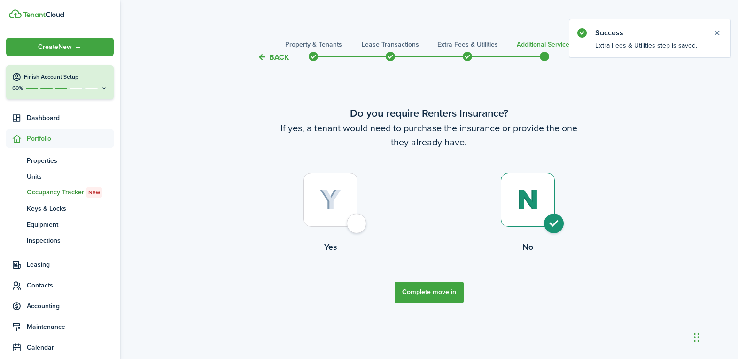
click at [424, 294] on button "Complete move in" at bounding box center [429, 292] width 69 height 21
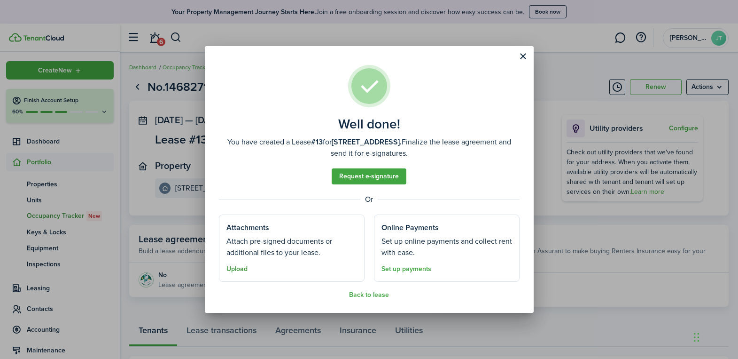
click at [240, 268] on button "Upload" at bounding box center [237, 269] width 21 height 8
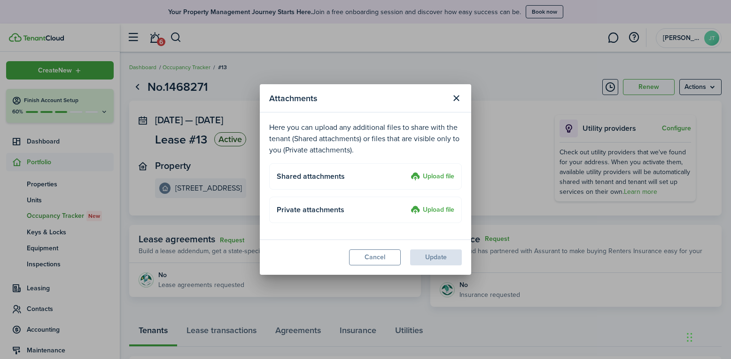
click at [427, 176] on label "Upload file" at bounding box center [433, 176] width 44 height 11
click at [408, 171] on input "Upload file" at bounding box center [408, 171] width 0 height 0
click at [377, 255] on button "Cancel" at bounding box center [375, 257] width 52 height 16
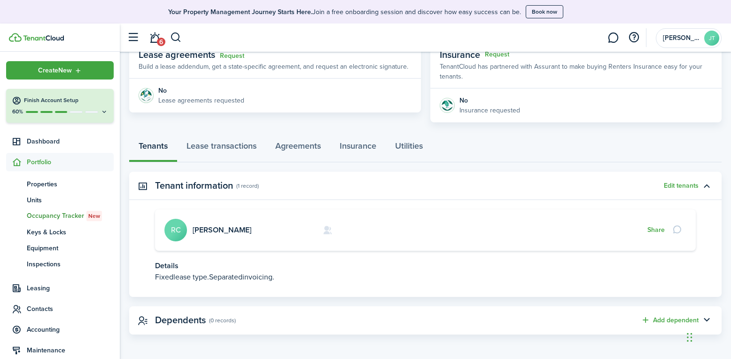
scroll to position [186, 0]
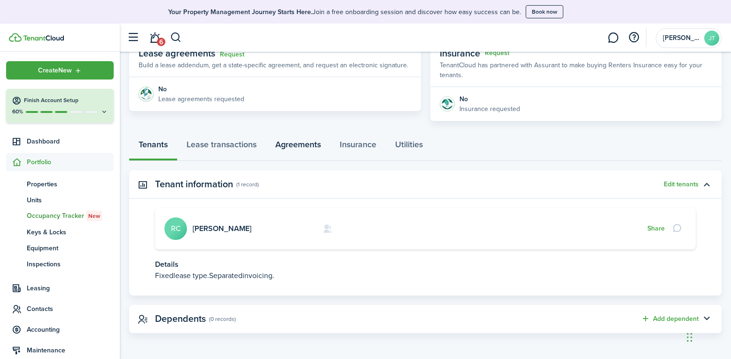
click at [290, 143] on link "Agreements" at bounding box center [298, 147] width 64 height 28
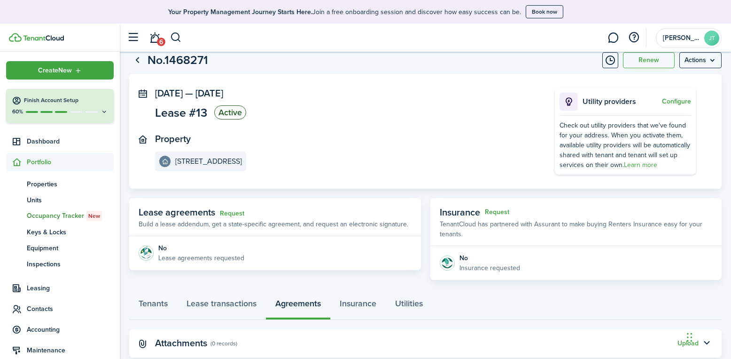
scroll to position [51, 0]
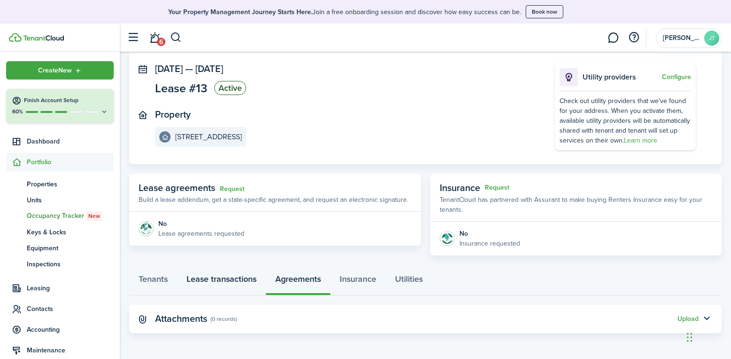
click at [231, 280] on link "Lease transactions" at bounding box center [221, 281] width 89 height 28
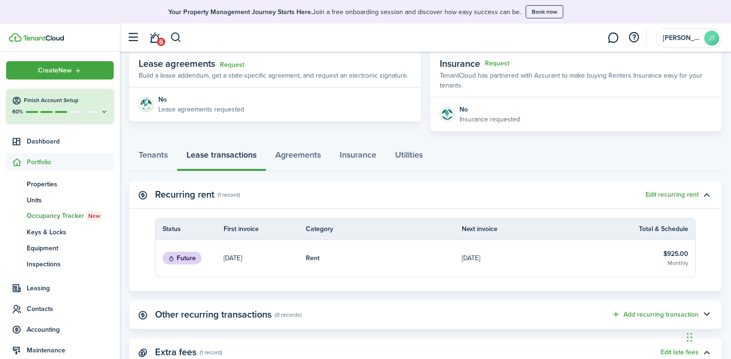
scroll to position [188, 0]
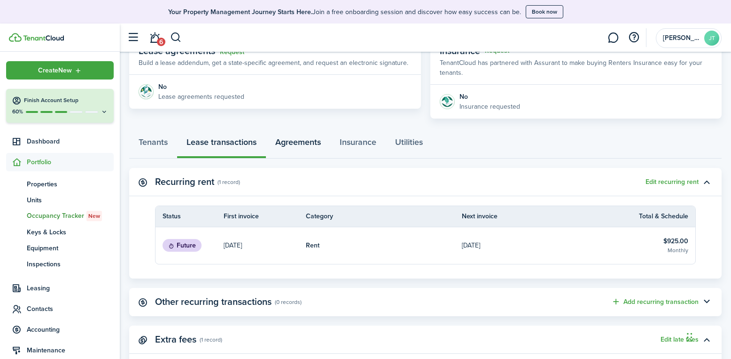
click at [305, 146] on link "Agreements" at bounding box center [298, 144] width 64 height 28
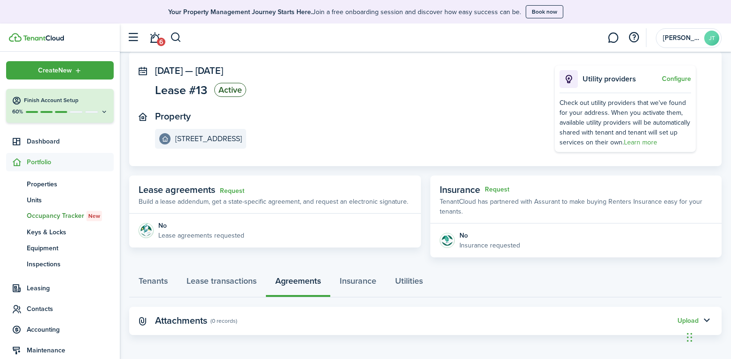
scroll to position [51, 0]
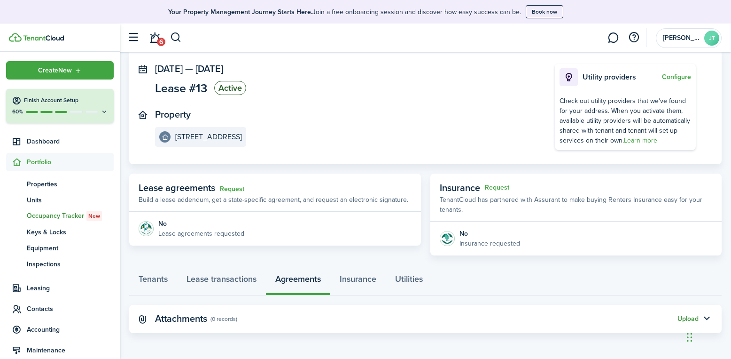
click at [683, 319] on button "Upload" at bounding box center [688, 319] width 21 height 8
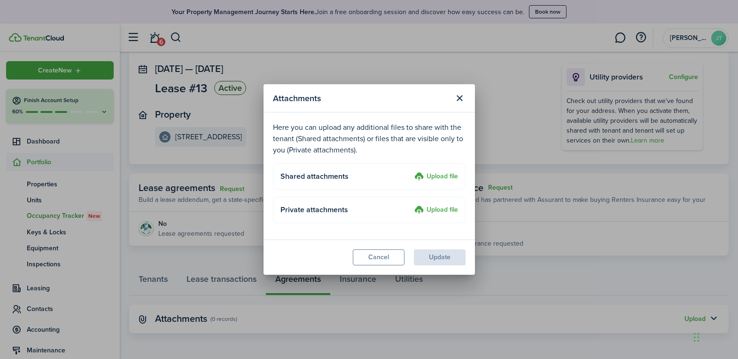
click at [446, 176] on label "Upload file" at bounding box center [437, 176] width 44 height 11
click at [411, 171] on input "Upload file" at bounding box center [411, 171] width 0 height 0
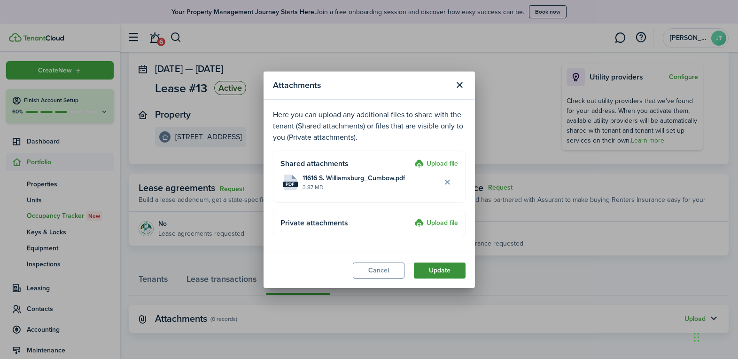
click at [431, 269] on button "Update" at bounding box center [440, 270] width 52 height 16
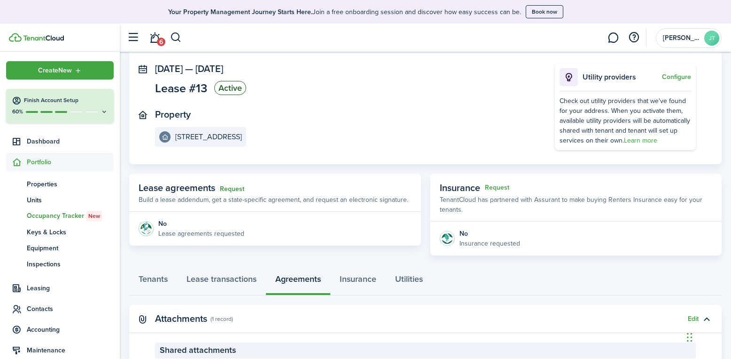
click at [234, 189] on link "Request" at bounding box center [232, 189] width 24 height 8
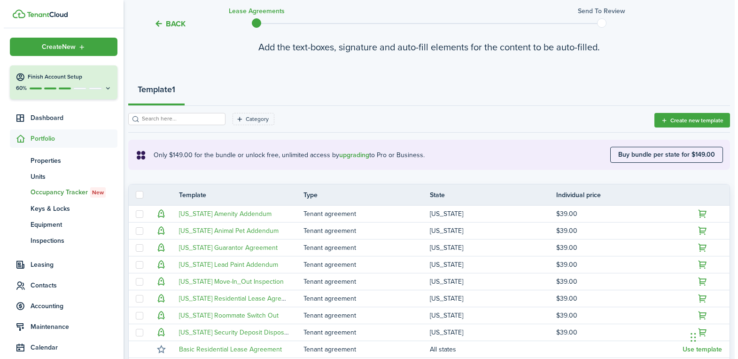
scroll to position [94, 0]
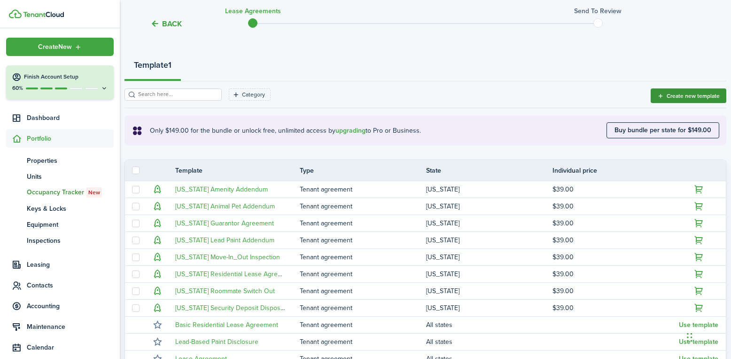
click at [666, 93] on button "Create new template" at bounding box center [689, 95] width 76 height 15
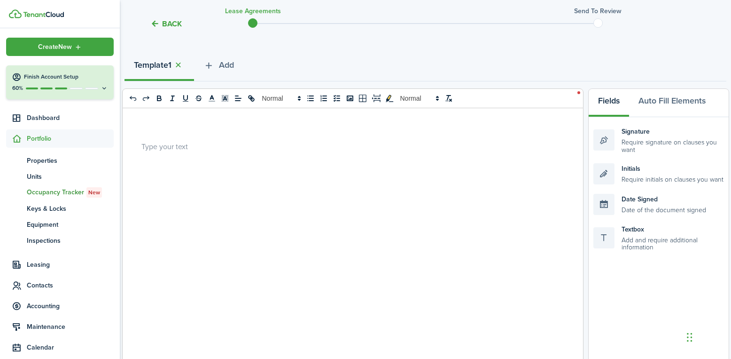
click at [207, 148] on p at bounding box center [349, 146] width 416 height 10
click at [38, 134] on span "Portfolio" at bounding box center [70, 138] width 87 height 10
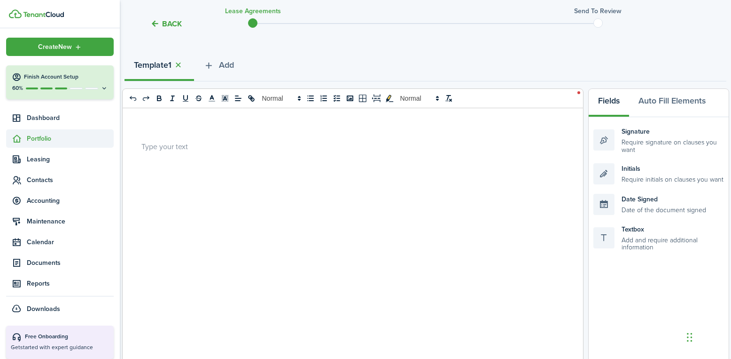
click at [37, 136] on span "Portfolio" at bounding box center [70, 138] width 87 height 10
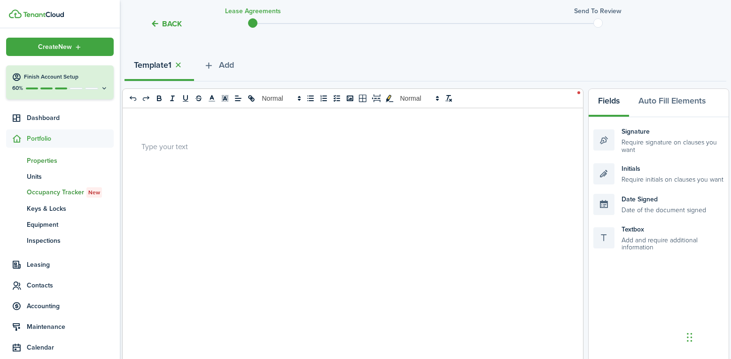
click at [39, 157] on span "Properties" at bounding box center [70, 161] width 87 height 10
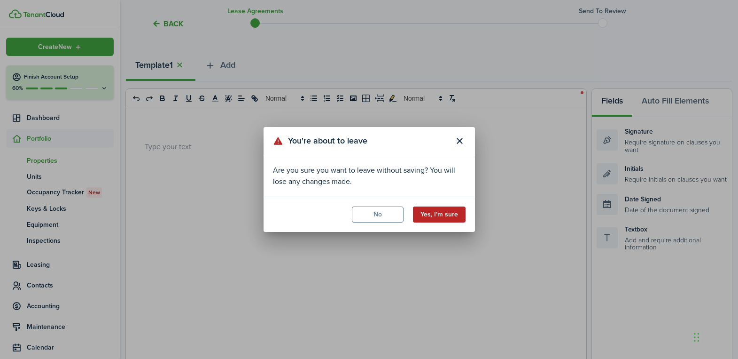
click at [448, 215] on button "Yes, I'm sure" at bounding box center [439, 214] width 53 height 16
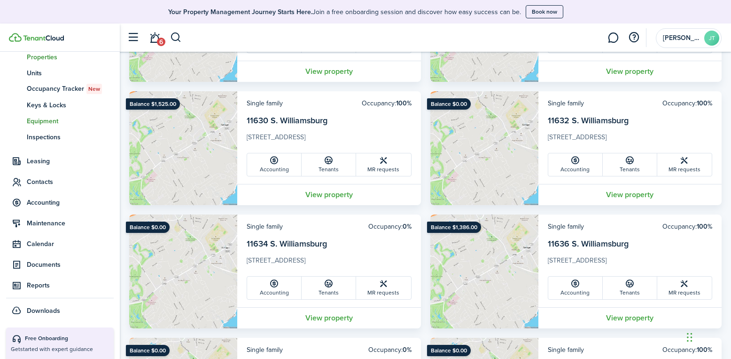
scroll to position [141, 0]
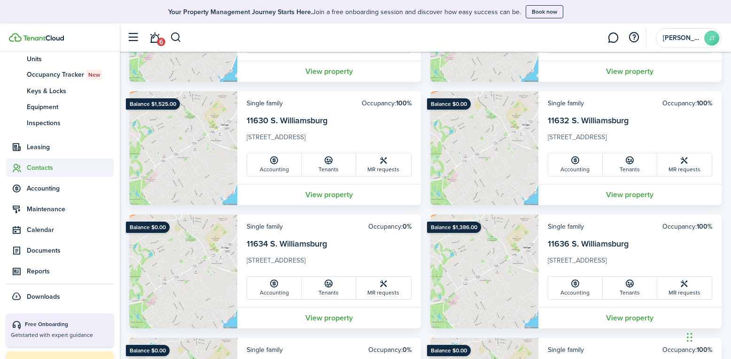
click at [42, 169] on span "Contacts" at bounding box center [70, 168] width 87 height 10
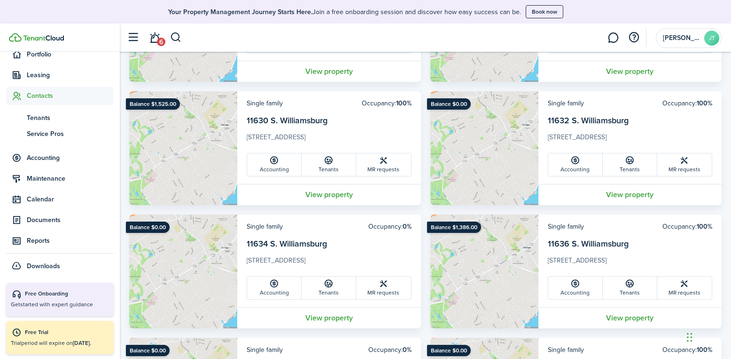
scroll to position [108, 0]
click at [323, 196] on link "View property" at bounding box center [329, 194] width 184 height 21
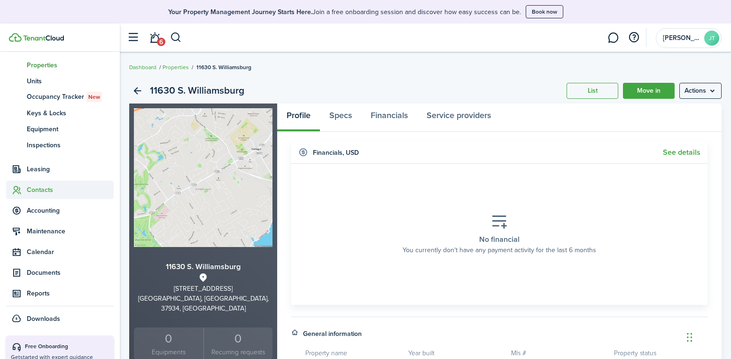
click at [44, 191] on span "Contacts" at bounding box center [70, 190] width 87 height 10
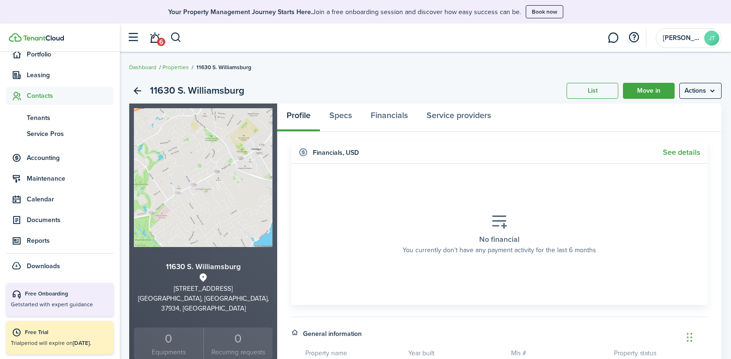
scroll to position [108, 0]
click at [28, 118] on span "Tenants" at bounding box center [70, 118] width 87 height 10
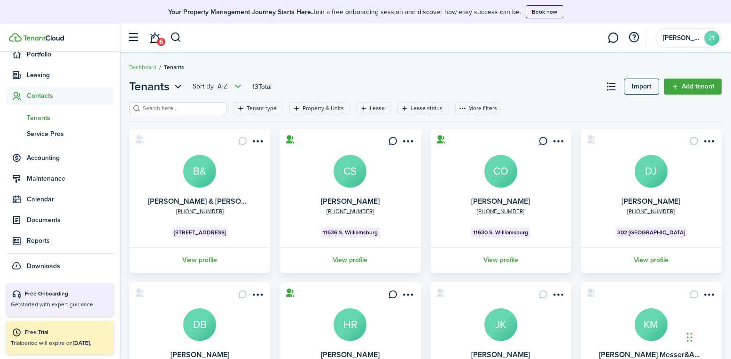
click at [157, 106] on input "search" at bounding box center [182, 108] width 83 height 9
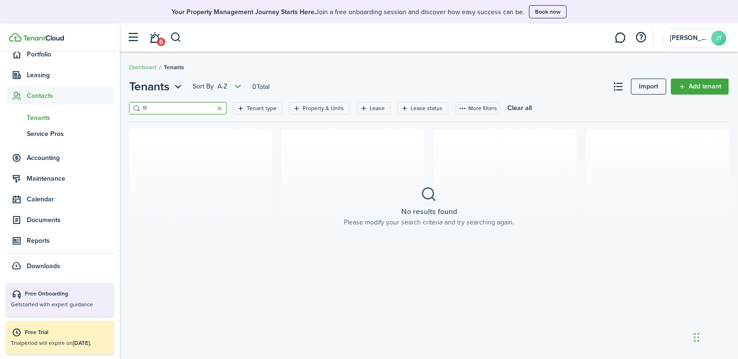
type input "1"
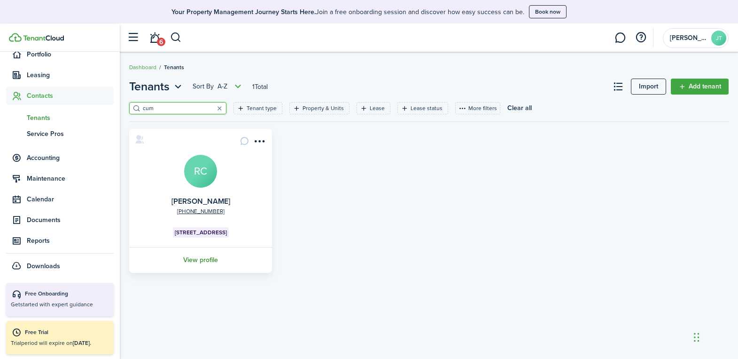
type input "cum"
click at [202, 259] on link "View profile" at bounding box center [201, 260] width 146 height 26
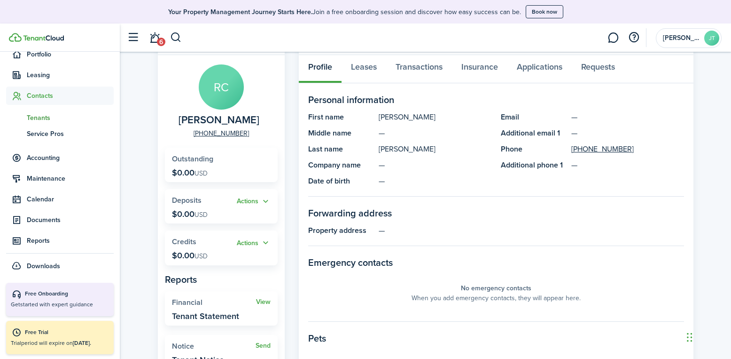
scroll to position [51, 0]
click at [360, 69] on link "Leases" at bounding box center [364, 69] width 45 height 28
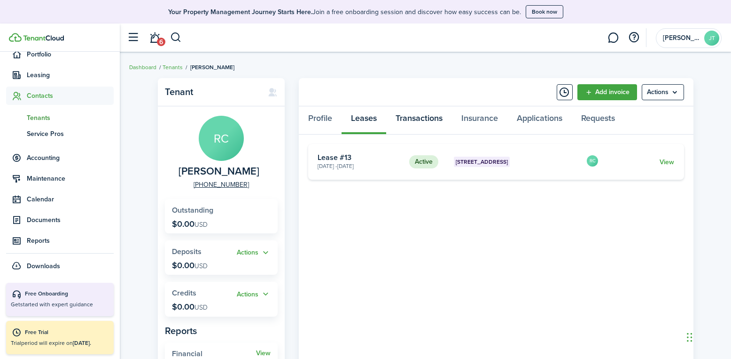
click at [419, 117] on link "Transactions" at bounding box center [419, 120] width 66 height 28
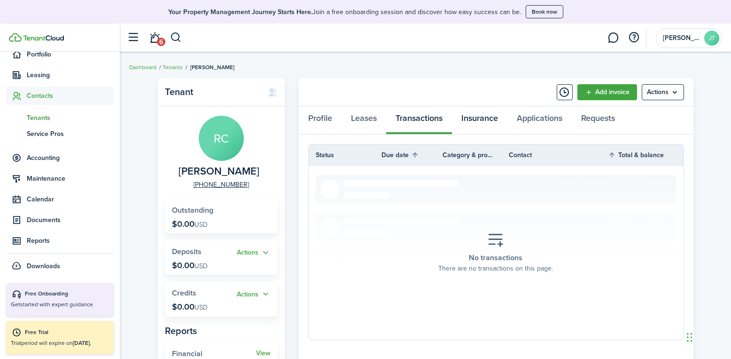
click at [492, 116] on link "Insurance" at bounding box center [479, 120] width 55 height 28
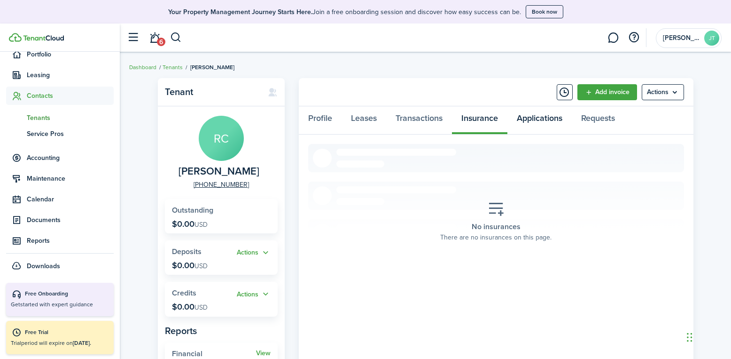
click at [536, 118] on link "Applications" at bounding box center [540, 120] width 64 height 28
click at [353, 115] on link "Leases" at bounding box center [364, 120] width 45 height 28
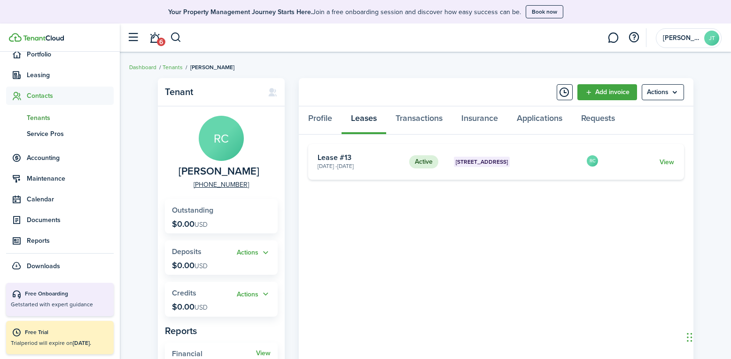
click at [212, 148] on avatar-text "RC" at bounding box center [221, 138] width 45 height 45
click at [205, 172] on span "[PERSON_NAME]" at bounding box center [219, 171] width 81 height 12
click at [322, 117] on link "Profile" at bounding box center [320, 120] width 43 height 28
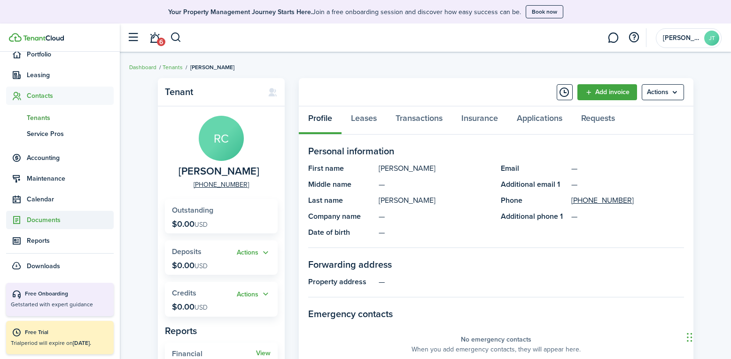
click at [46, 222] on span "Documents" at bounding box center [70, 220] width 87 height 10
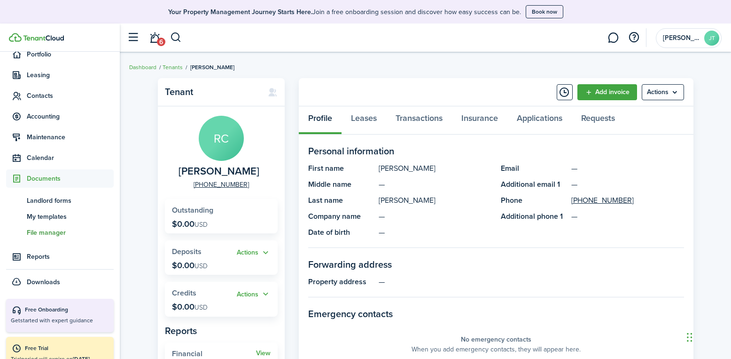
click at [55, 230] on span "File manager" at bounding box center [70, 232] width 87 height 10
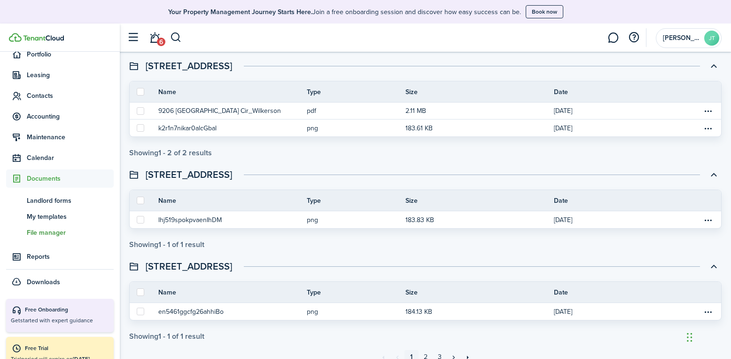
scroll to position [832, 0]
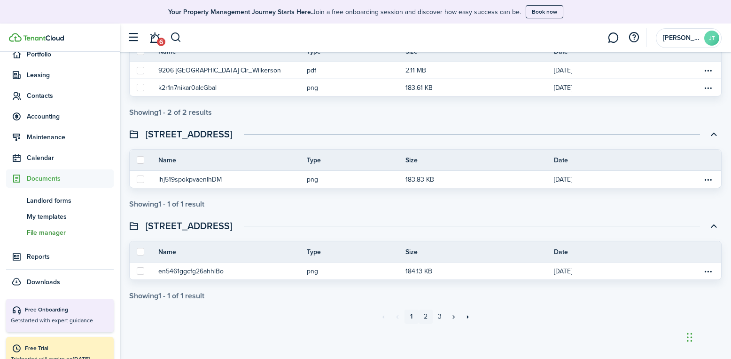
click at [425, 317] on link "2" at bounding box center [426, 316] width 14 height 14
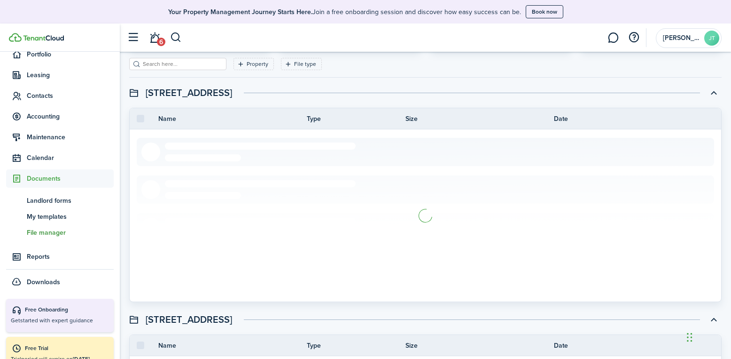
scroll to position [94, 0]
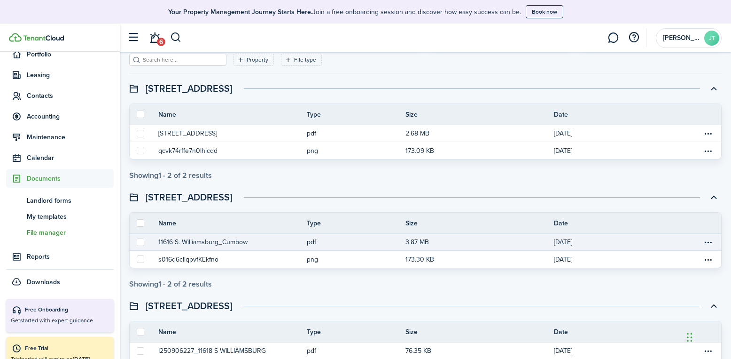
click at [224, 241] on button "11616 S. Williamsburg_Cumbow" at bounding box center [202, 242] width 89 height 10
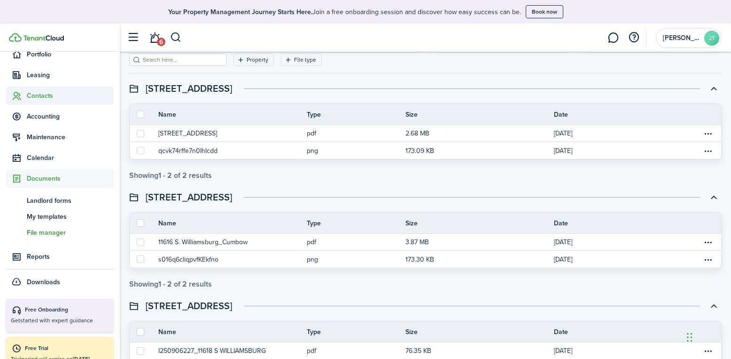
click at [33, 92] on span "Contacts" at bounding box center [70, 96] width 87 height 10
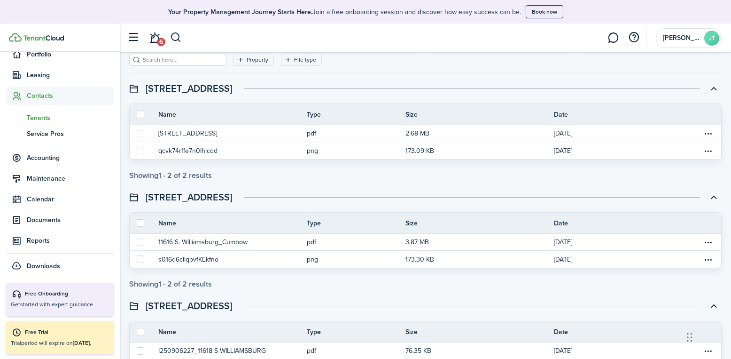
click at [46, 117] on span "Tenants" at bounding box center [70, 118] width 87 height 10
